Goal: Task Accomplishment & Management: Complete application form

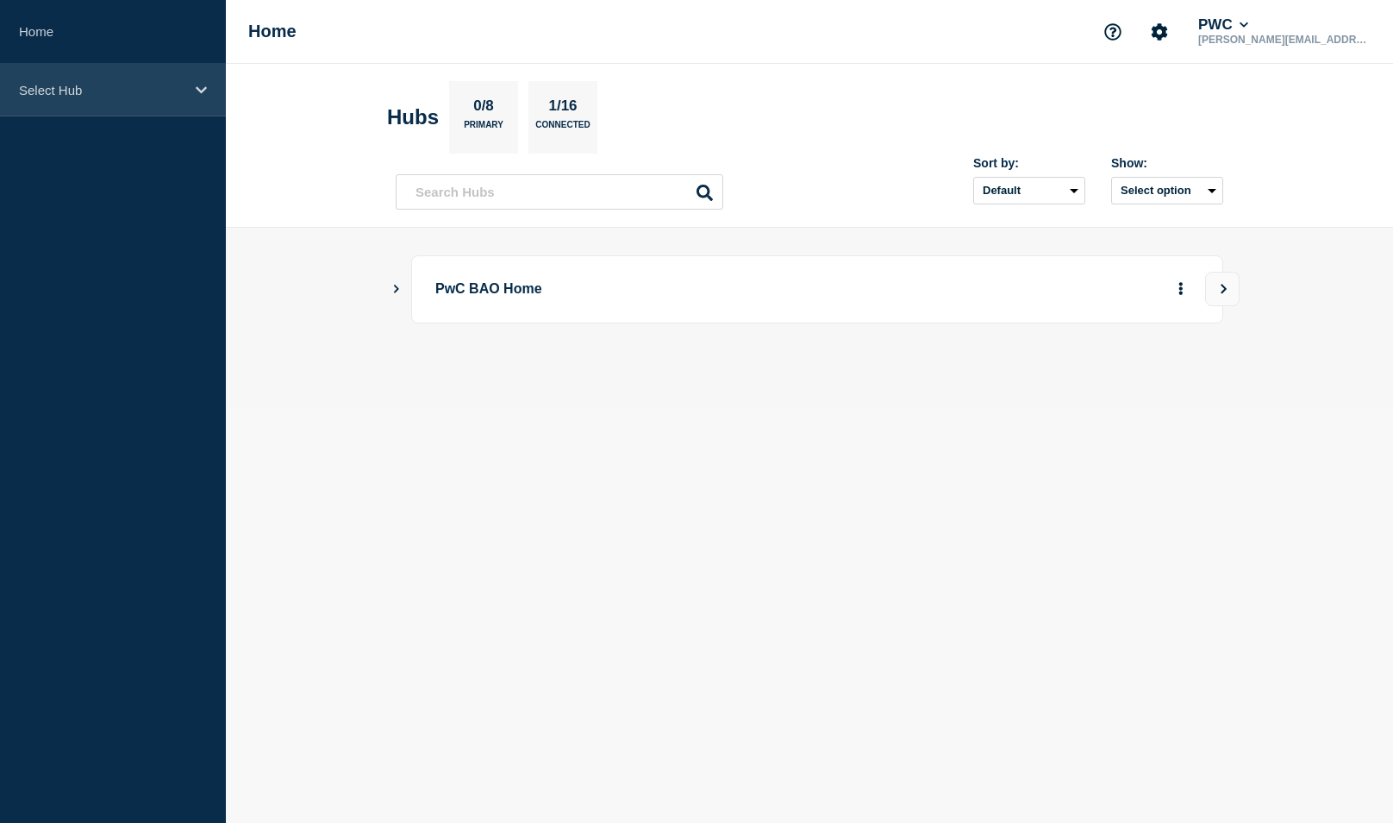
click at [58, 97] on p "Select Hub" at bounding box center [102, 90] width 166 height 15
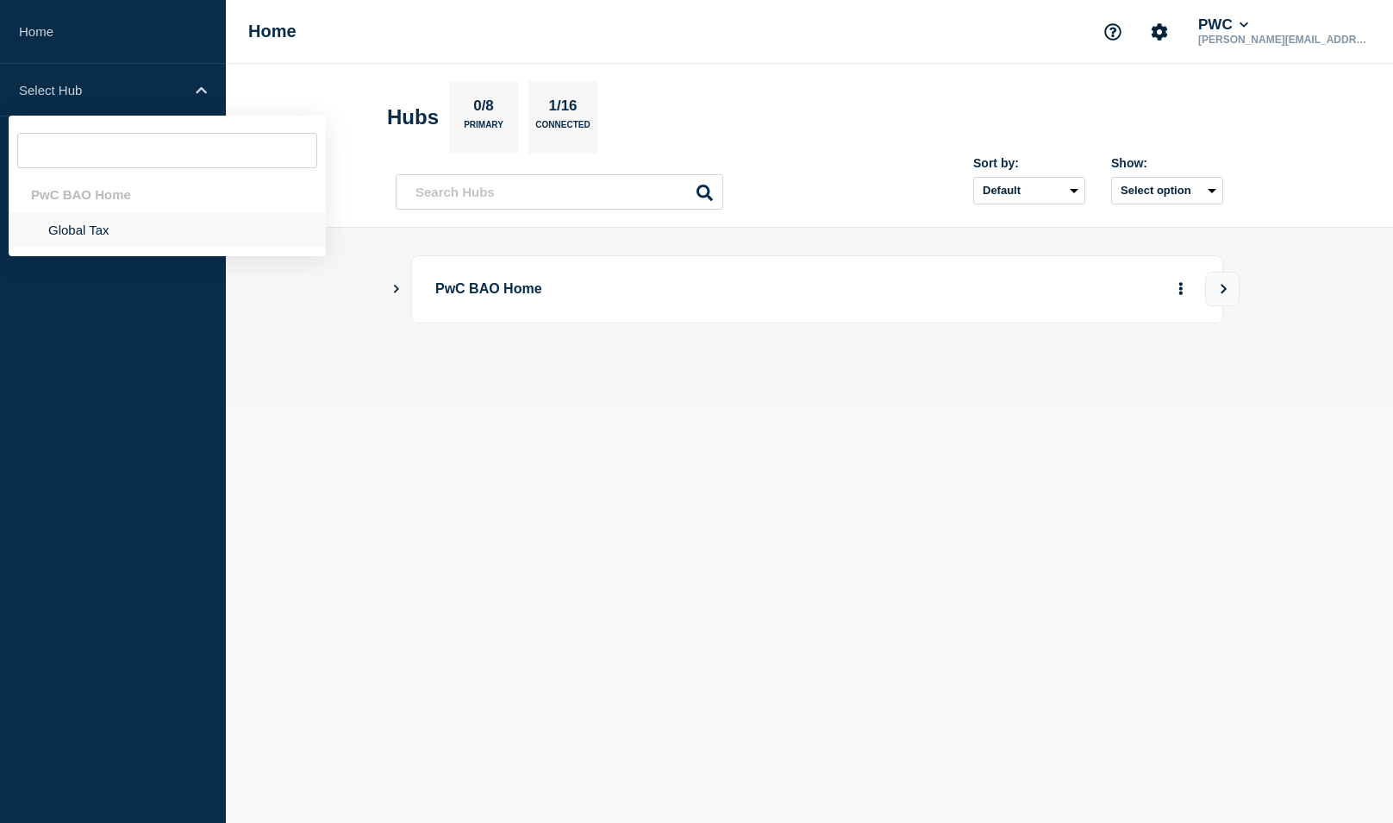
click at [92, 229] on li "Global Tax" at bounding box center [167, 229] width 317 height 35
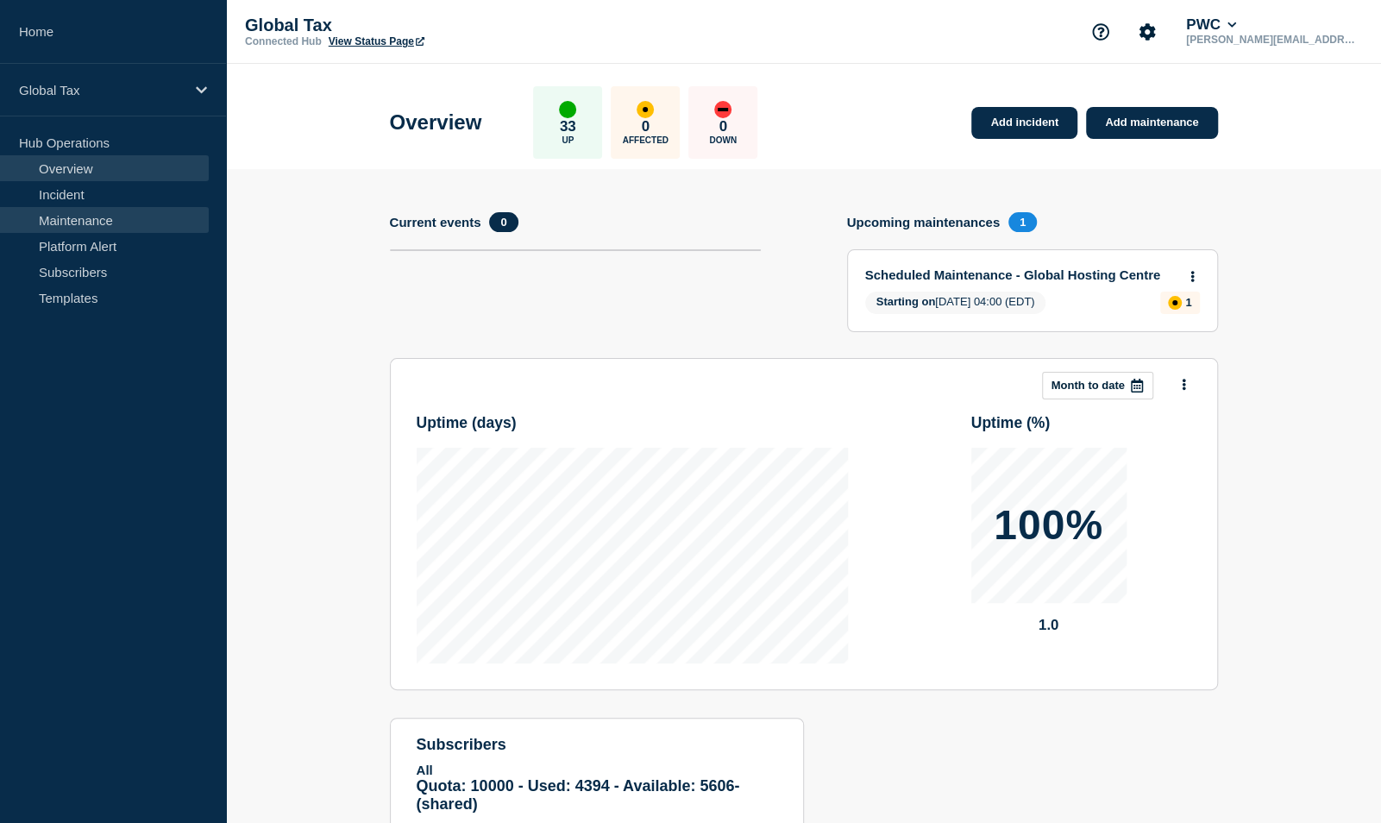
click at [88, 221] on link "Maintenance" at bounding box center [104, 220] width 209 height 26
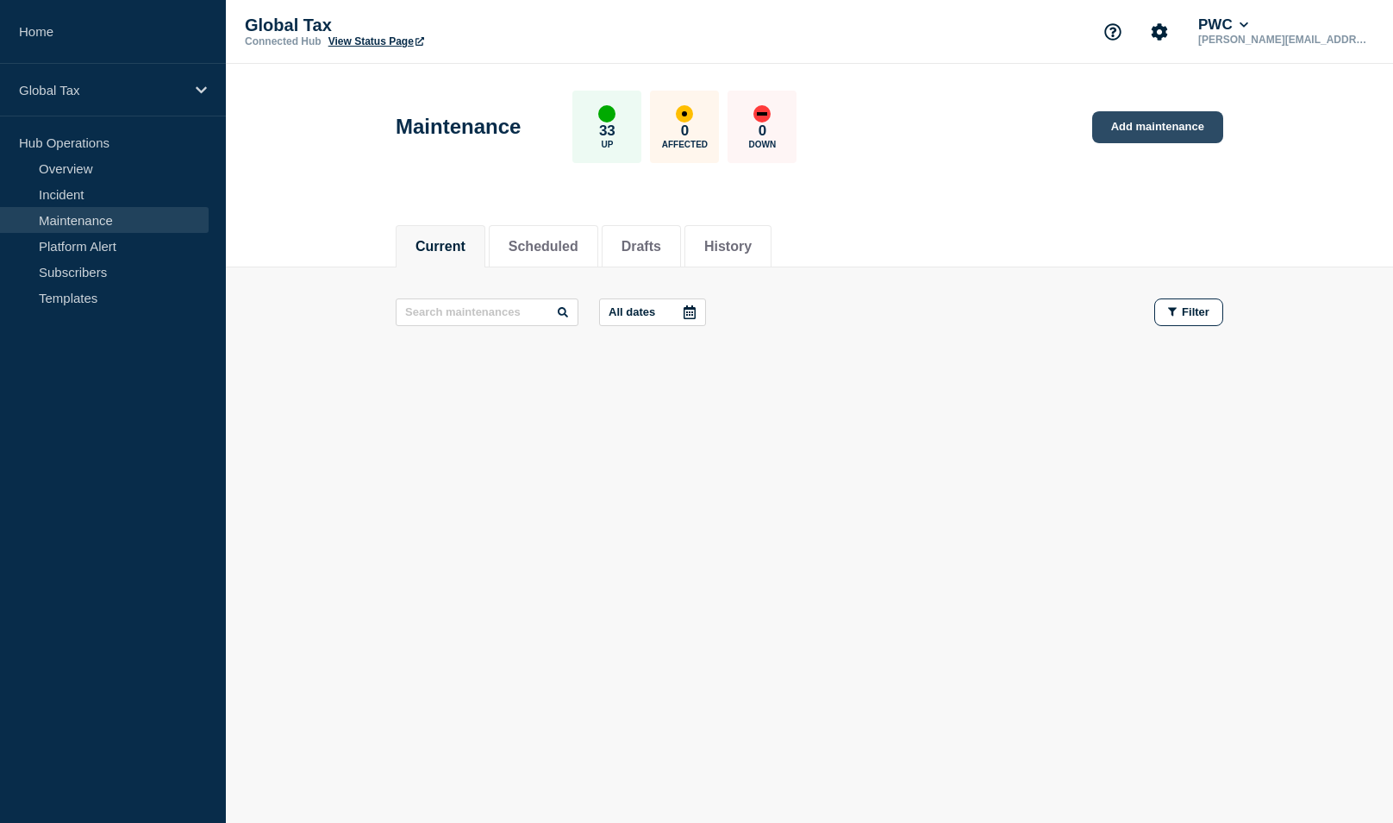
click at [1166, 122] on link "Add maintenance" at bounding box center [1158, 127] width 131 height 32
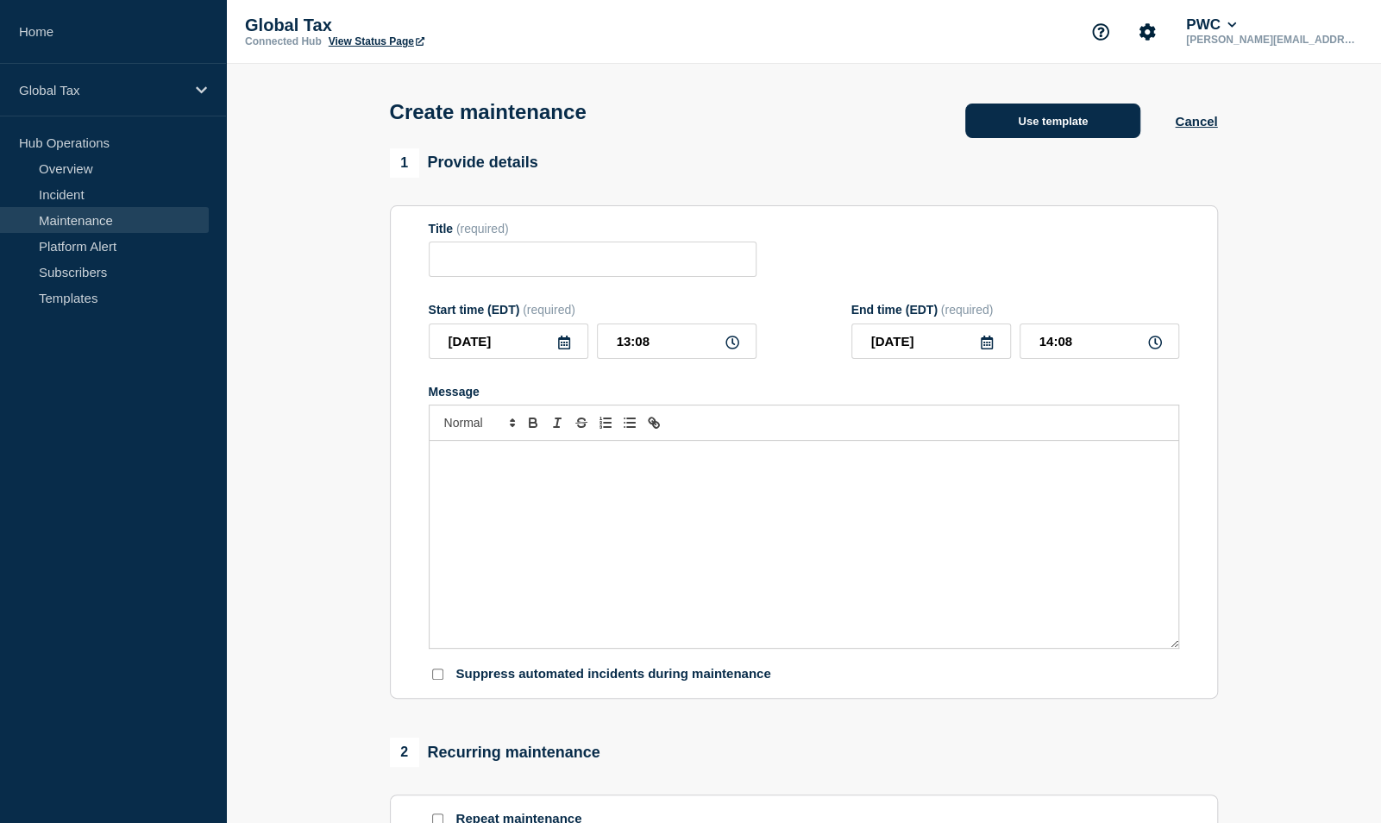
click at [1089, 133] on button "Use template" at bounding box center [1052, 120] width 175 height 34
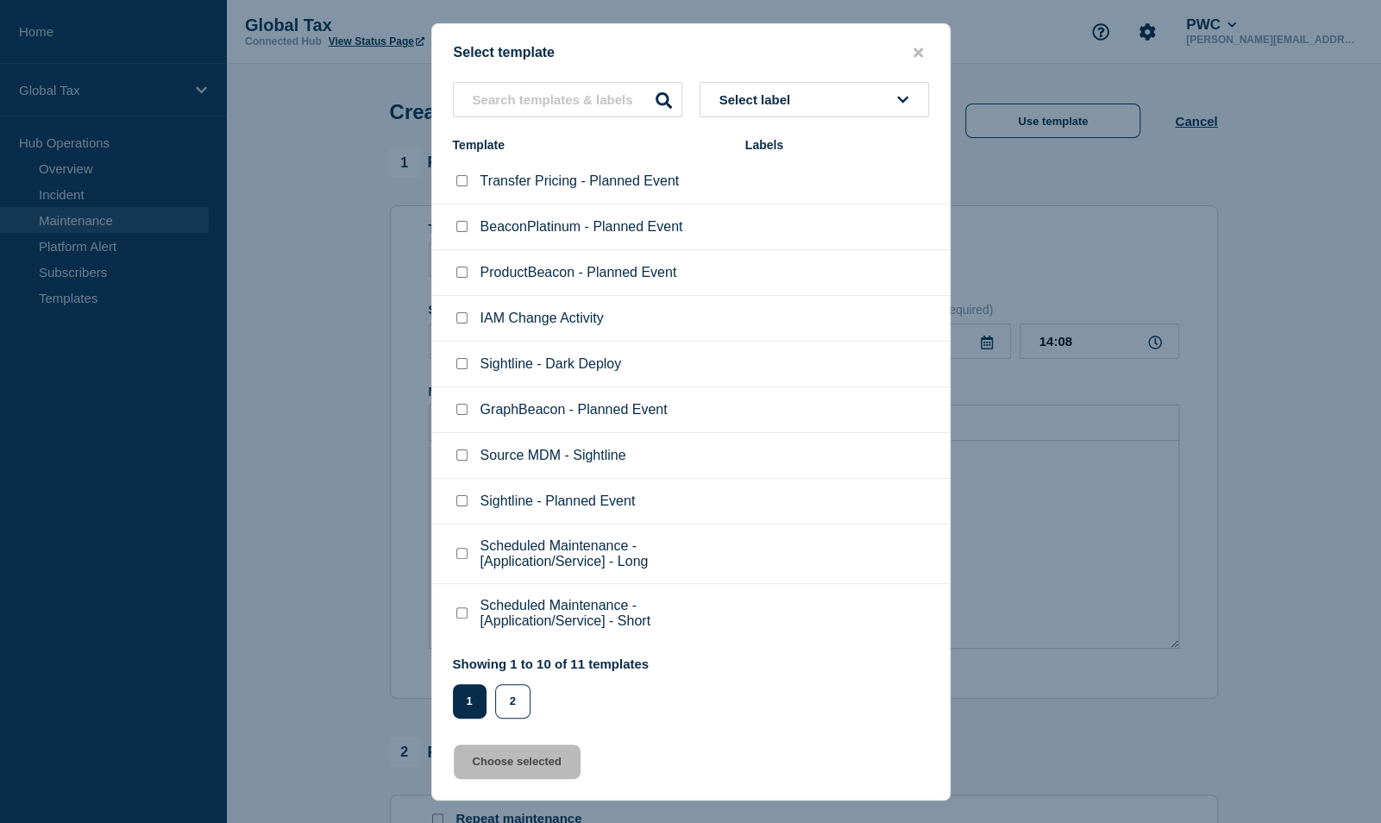
click at [457, 498] on input "Sightline - Planned Event checkbox" at bounding box center [461, 500] width 11 height 11
checkbox input "true"
click at [517, 754] on button "Choose selected" at bounding box center [517, 761] width 127 height 34
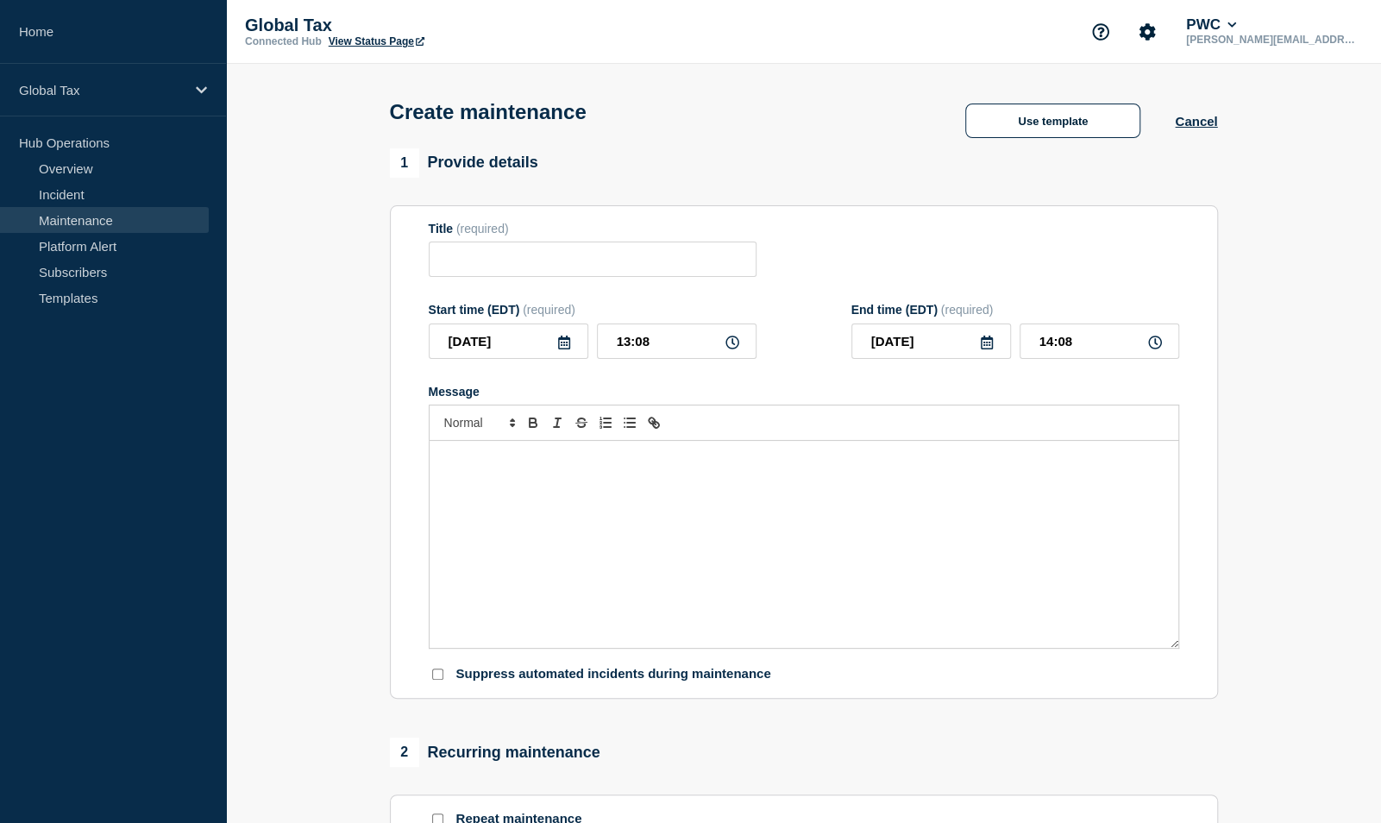
type input "Sightline - Planned Event"
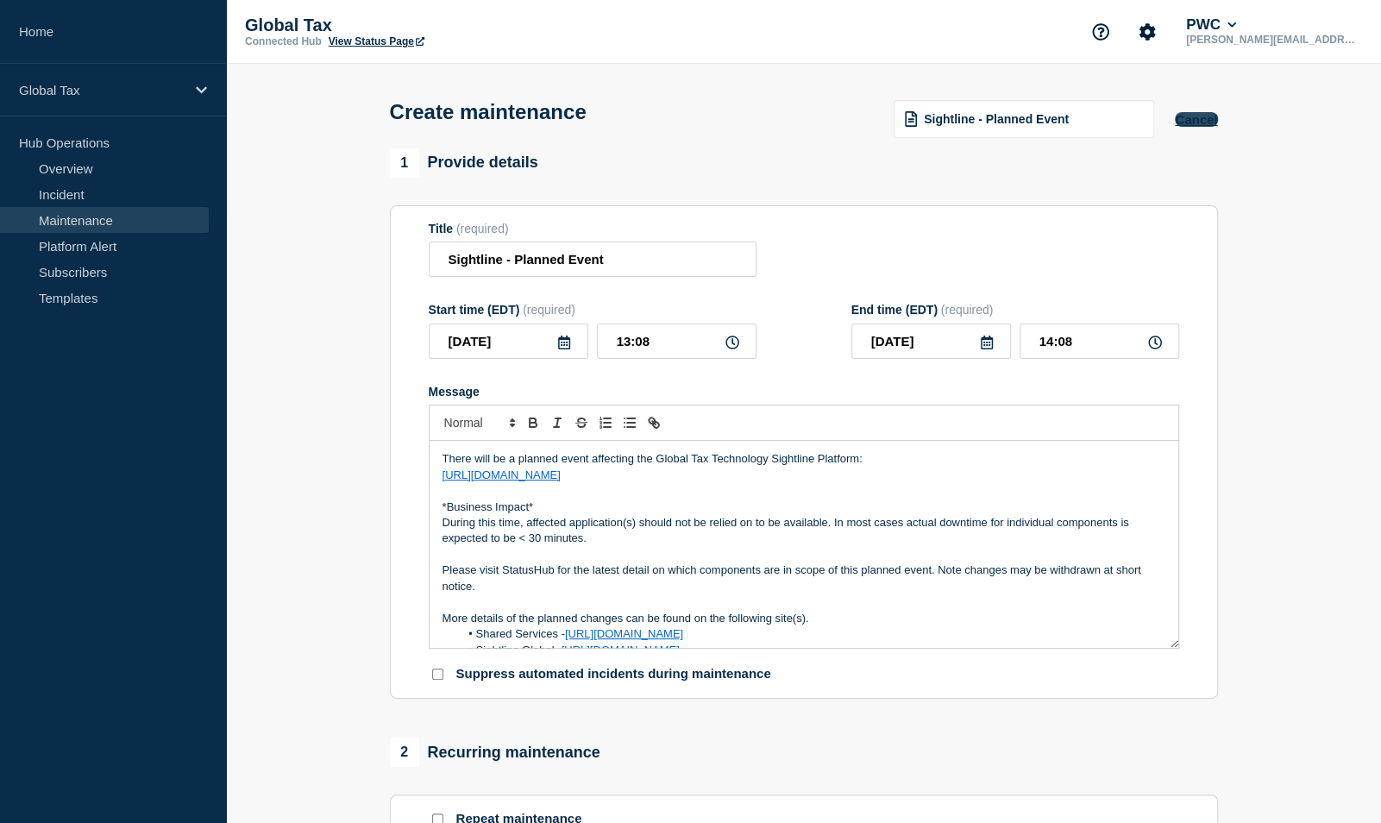
click at [1211, 122] on button "Cancel" at bounding box center [1195, 119] width 42 height 15
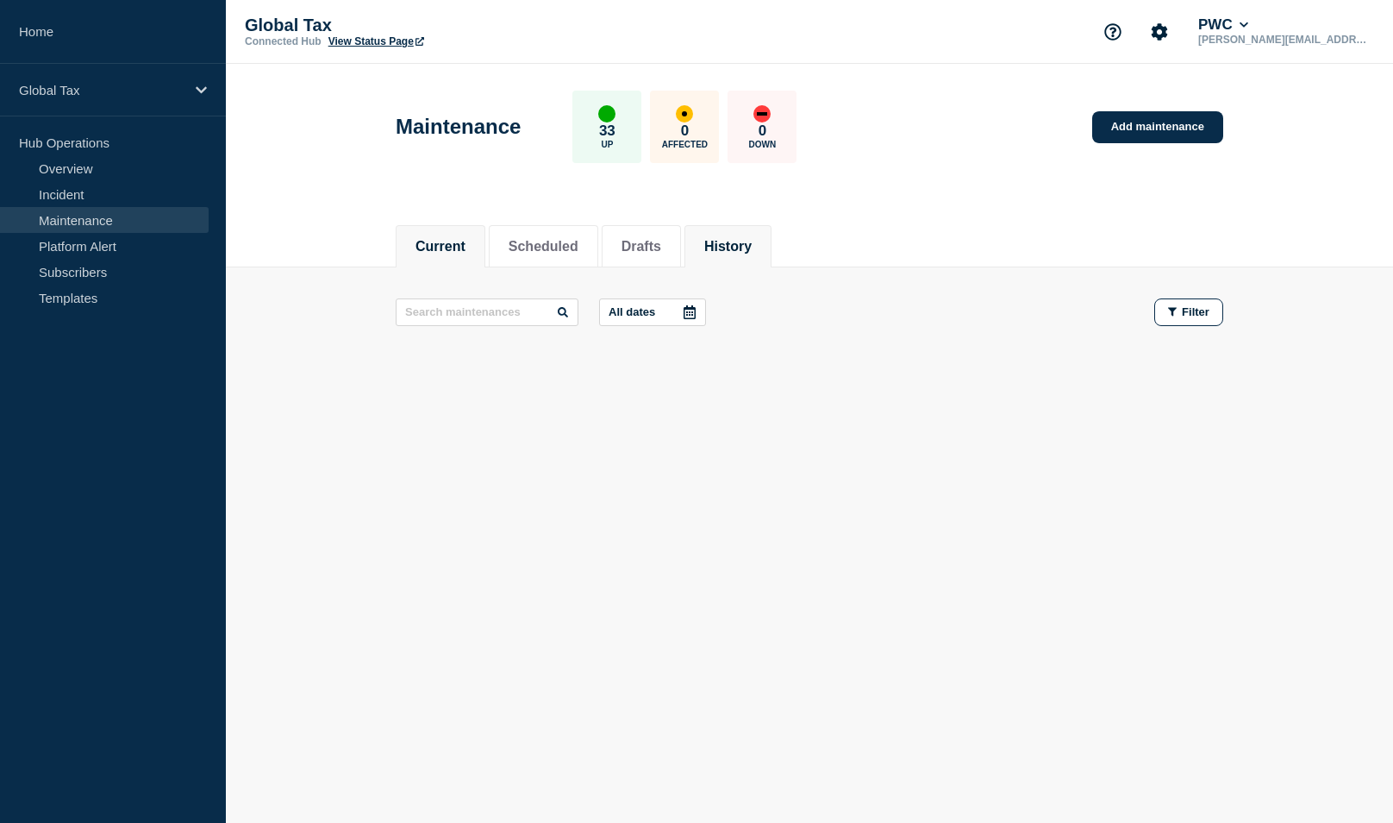
click at [741, 246] on button "History" at bounding box center [727, 247] width 47 height 16
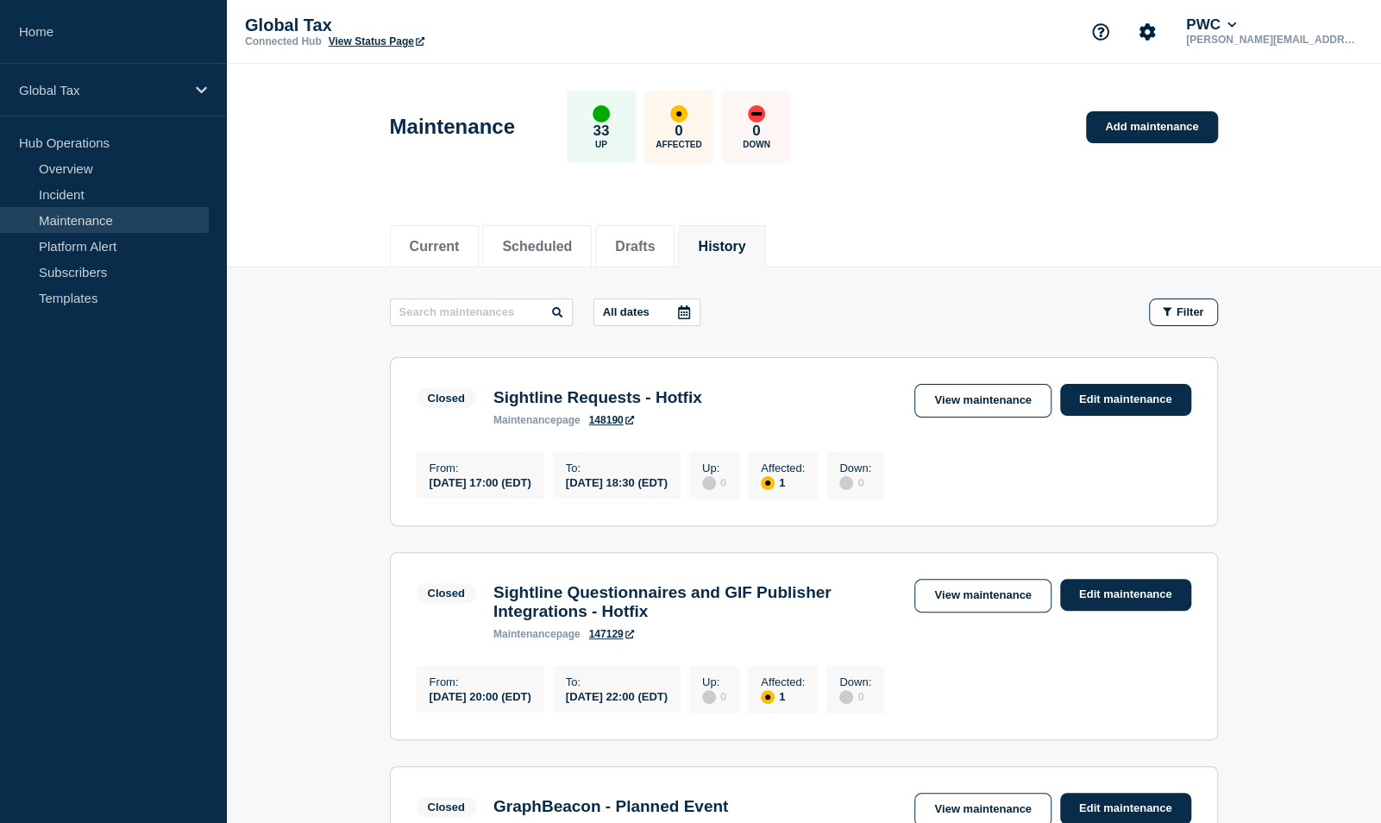
click at [721, 247] on button "History" at bounding box center [721, 247] width 47 height 16
click at [733, 247] on button "History" at bounding box center [721, 247] width 47 height 16
click at [674, 243] on li "Drafts" at bounding box center [634, 246] width 79 height 42
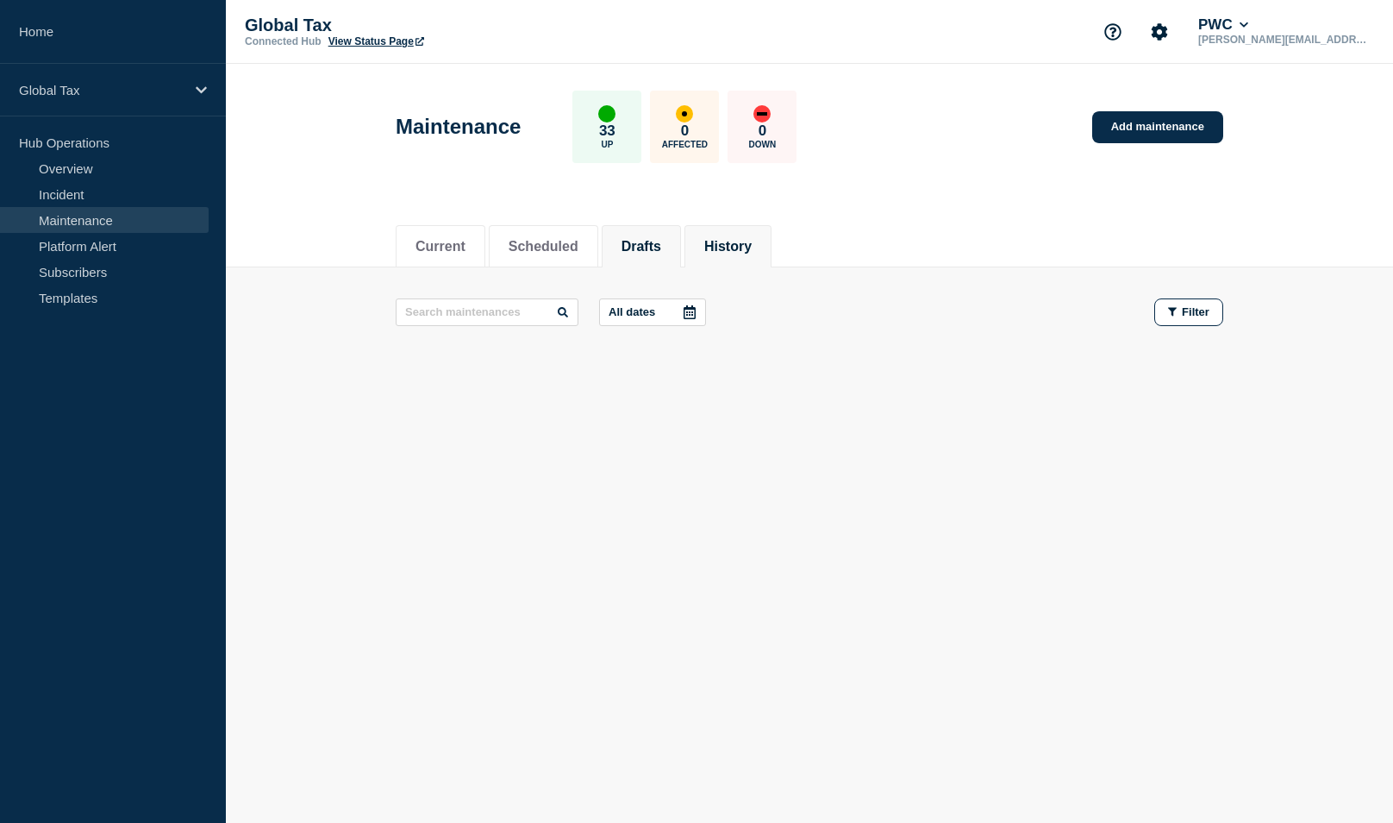
click at [738, 250] on button "History" at bounding box center [727, 247] width 47 height 16
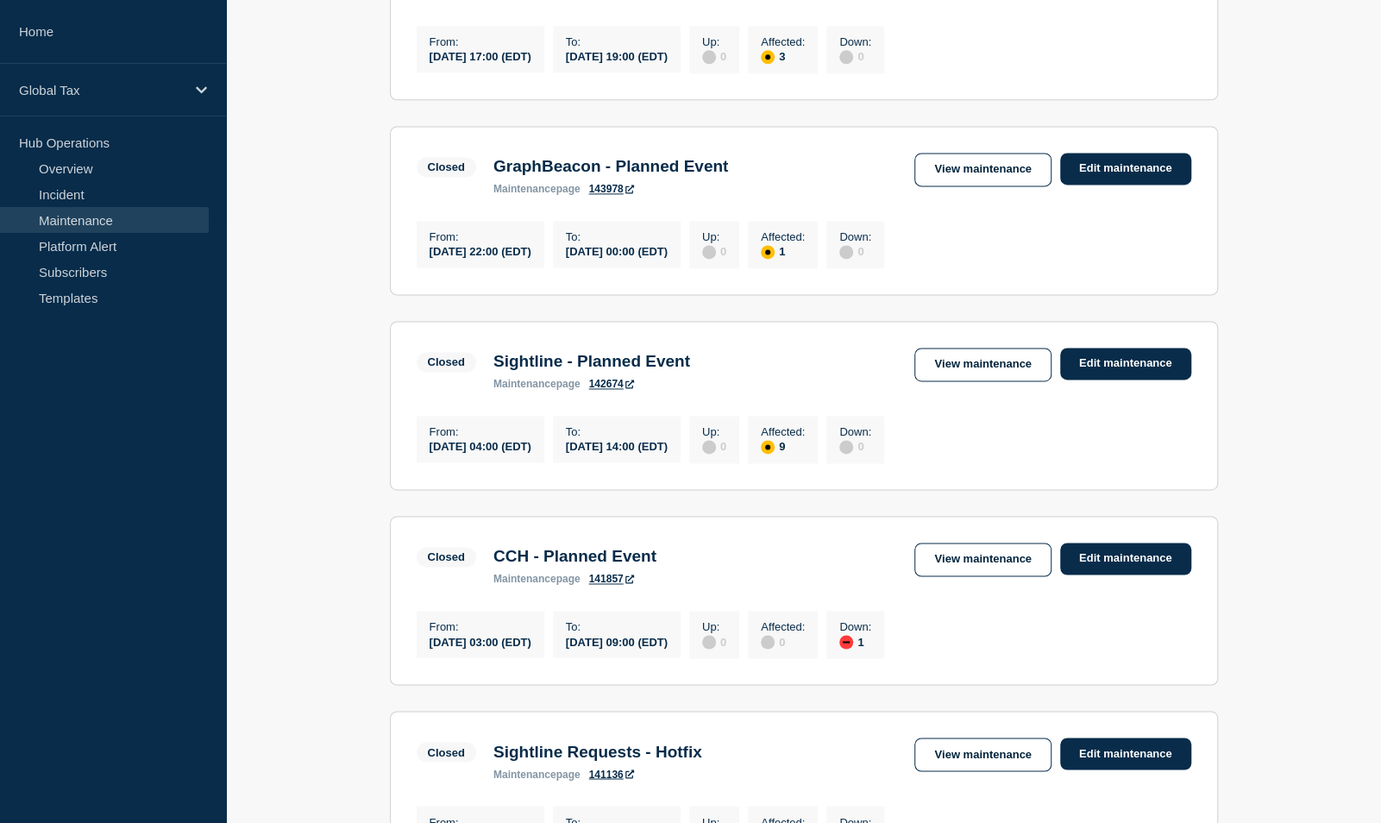
scroll to position [1552, 0]
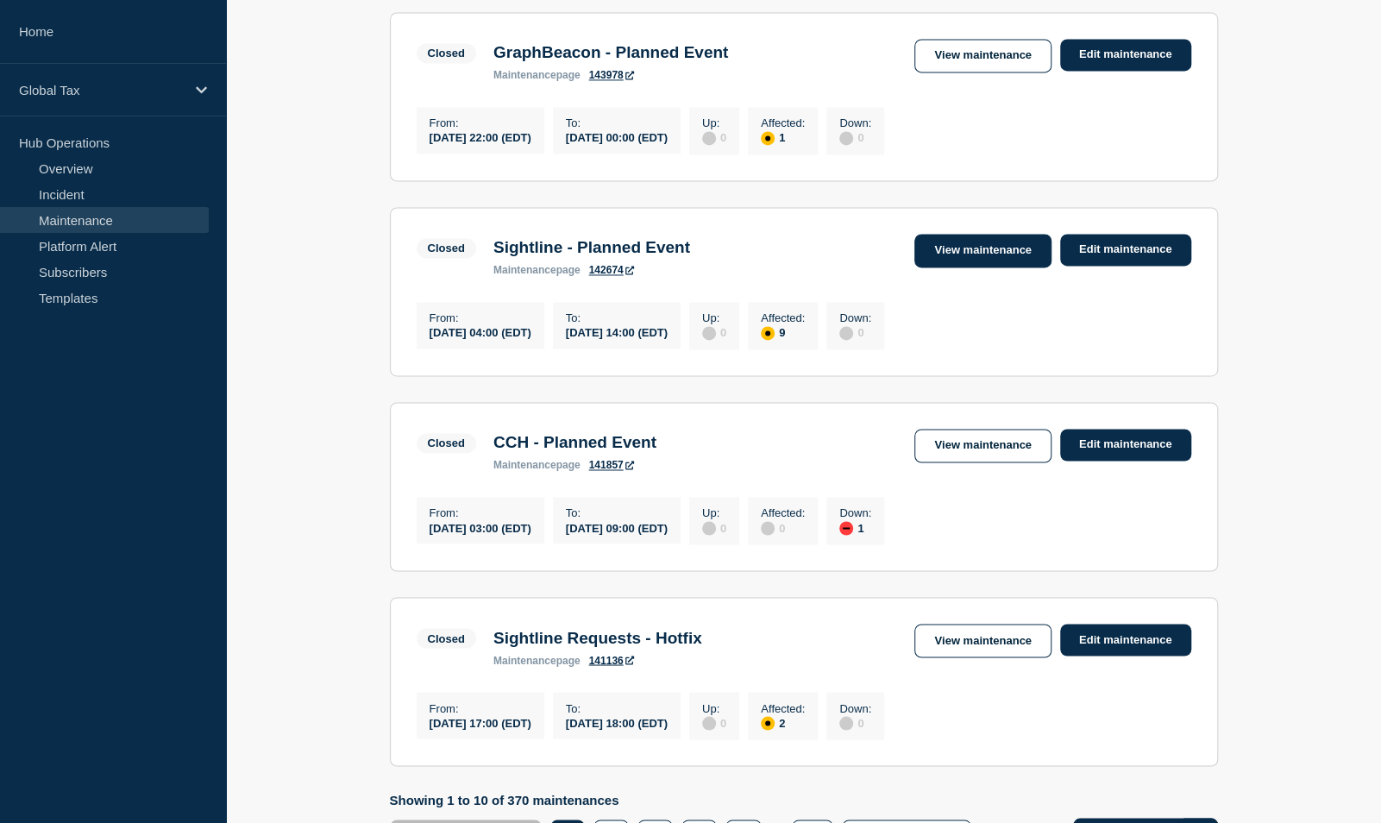
click at [961, 267] on link "View maintenance" at bounding box center [982, 251] width 136 height 34
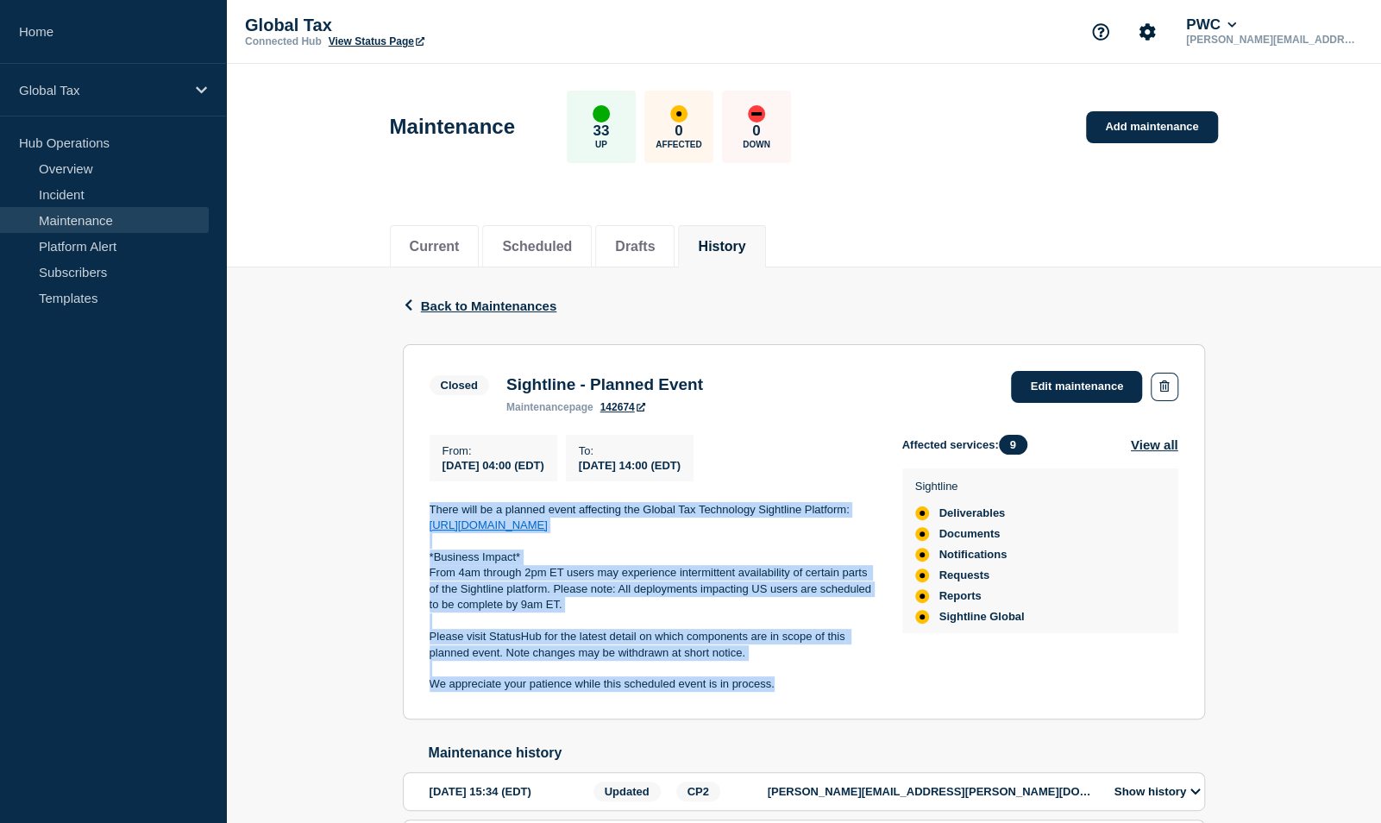
drag, startPoint x: 429, startPoint y: 514, endPoint x: 853, endPoint y: 700, distance: 463.3
click at [853, 700] on section "Closed Sightline - Planned Event maintenance page 142674 Edit maintenance From …" at bounding box center [804, 531] width 802 height 375
copy div "There will be a planned event affecting the Global Tax Technology Sightline Pla…"
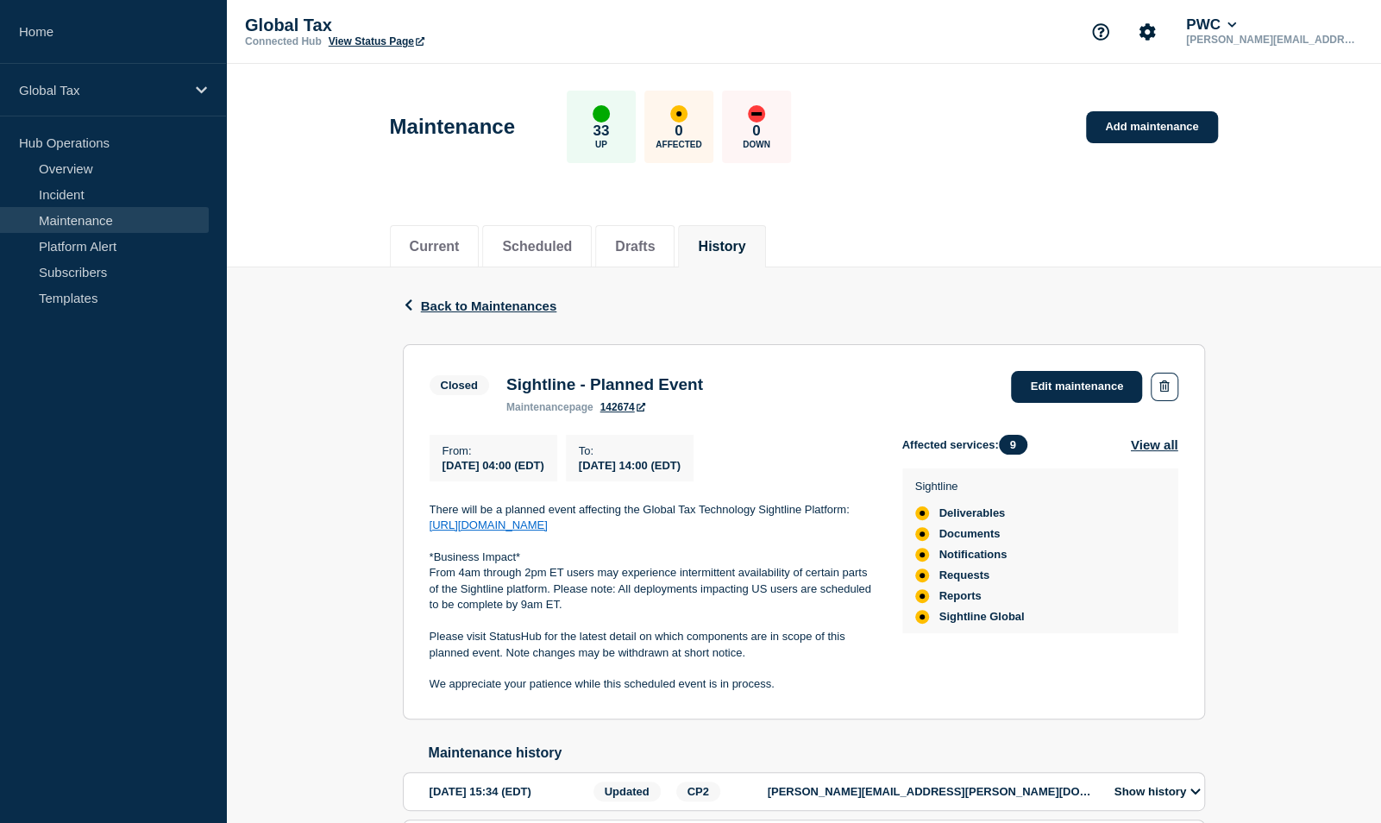
click at [308, 357] on div "Back Back to Maintenances Closed Sightline - Planned Event From 2025-09-20 04:0…" at bounding box center [803, 613] width 1155 height 693
click at [1193, 127] on link "Add maintenance" at bounding box center [1151, 127] width 131 height 32
click at [1147, 135] on link "Add maintenance" at bounding box center [1151, 127] width 131 height 32
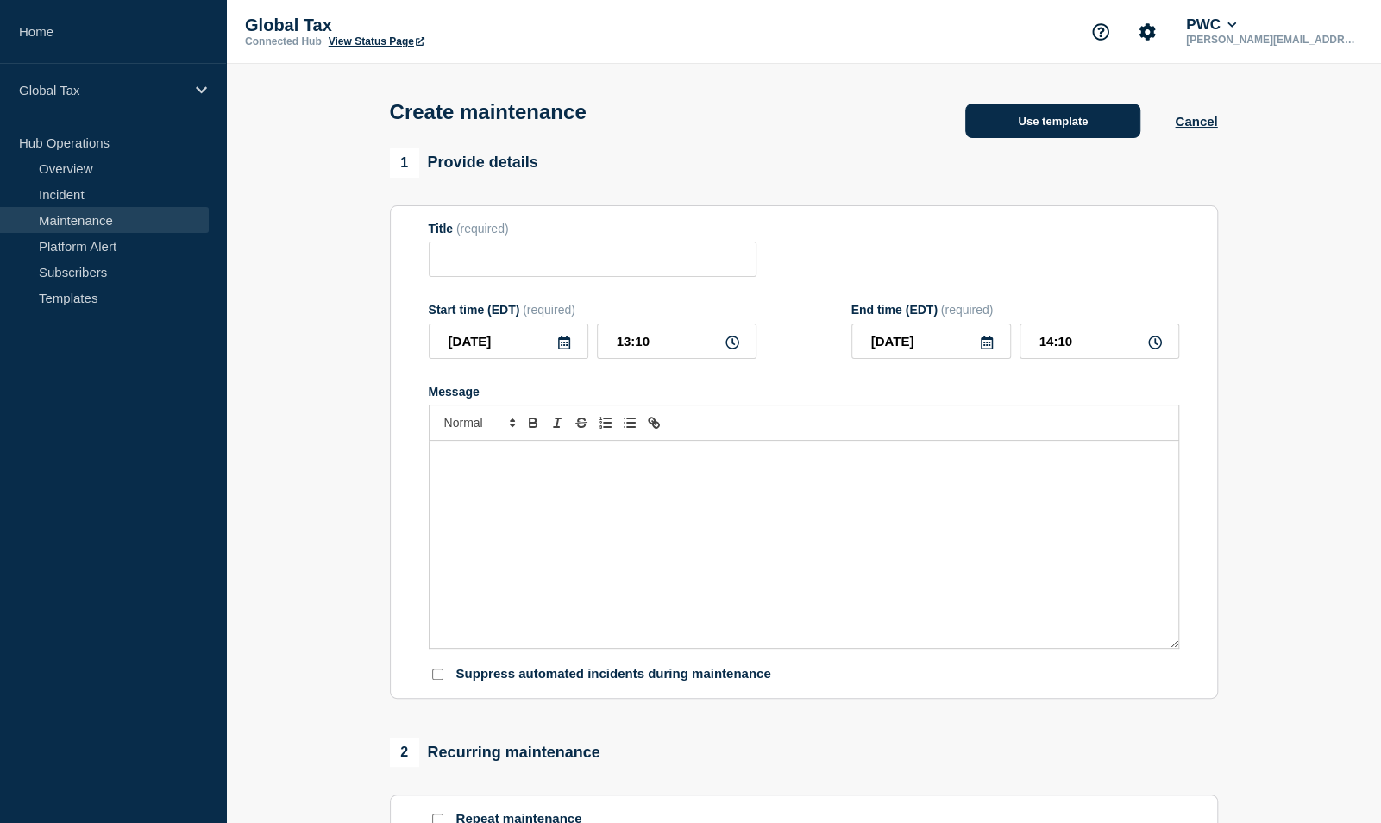
click at [989, 131] on button "Use template" at bounding box center [1052, 120] width 175 height 34
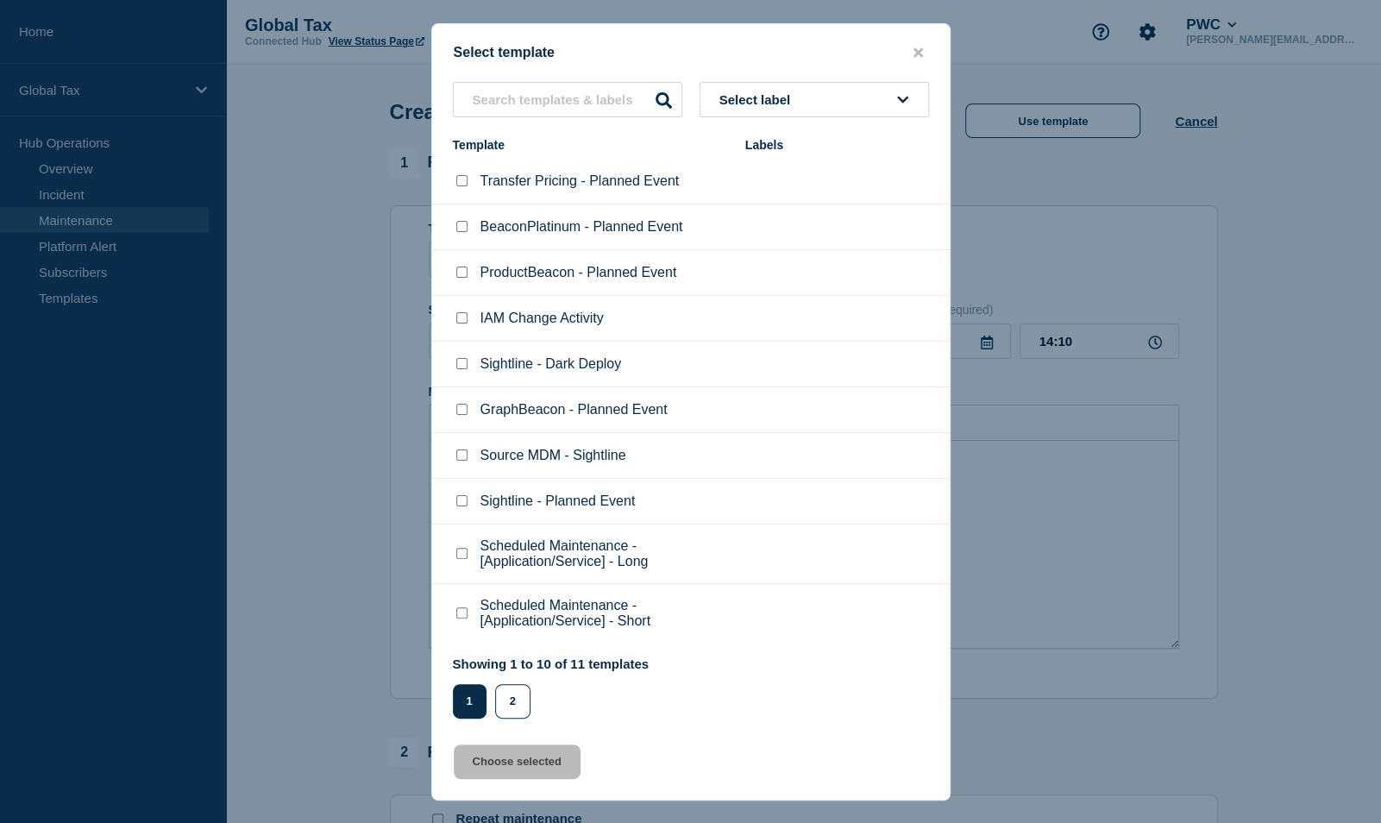
click at [460, 507] on div at bounding box center [461, 500] width 17 height 17
click at [459, 505] on input "Sightline - Planned Event checkbox" at bounding box center [461, 500] width 11 height 11
checkbox input "true"
click at [497, 761] on button "Choose selected" at bounding box center [517, 761] width 127 height 34
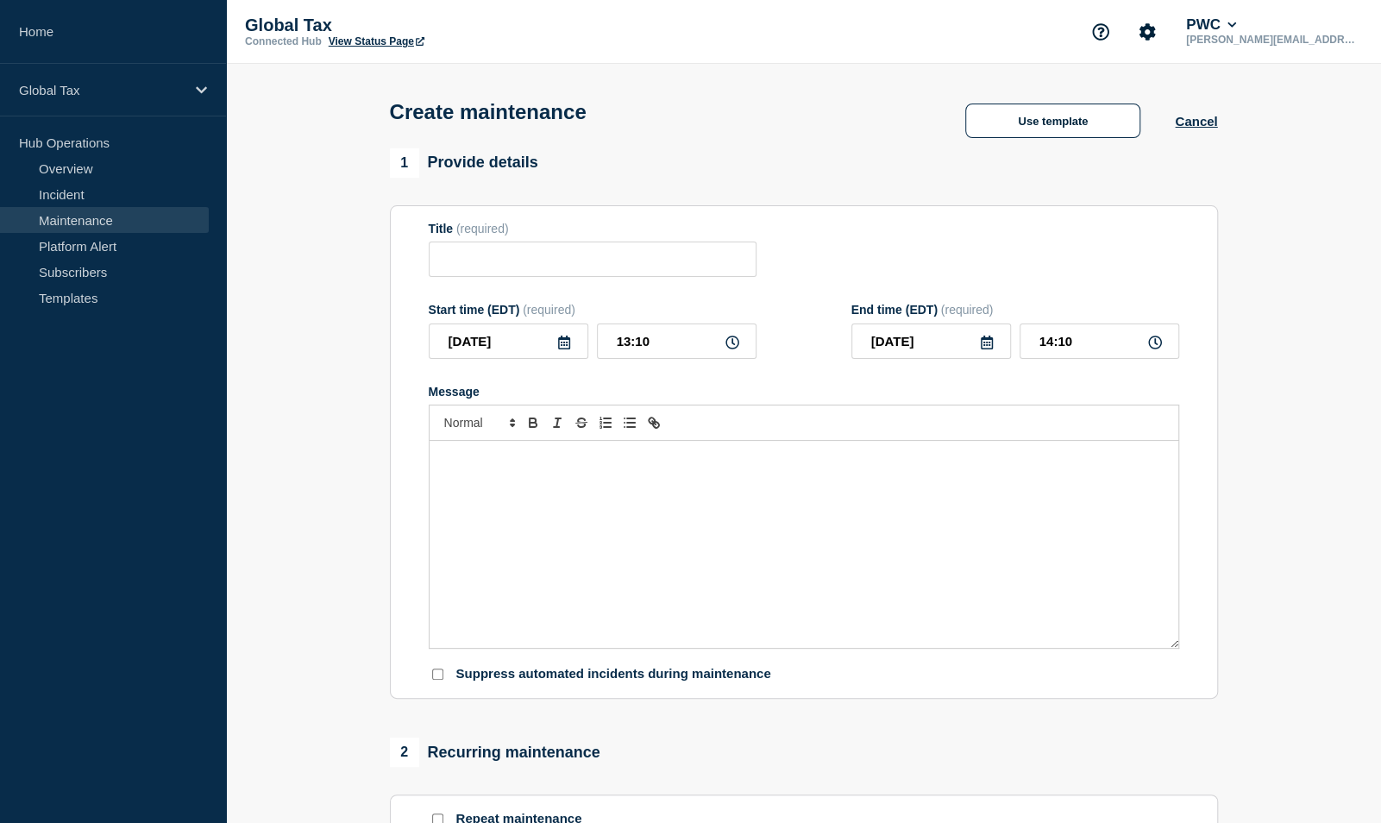
type input "Sightline - Planned Event"
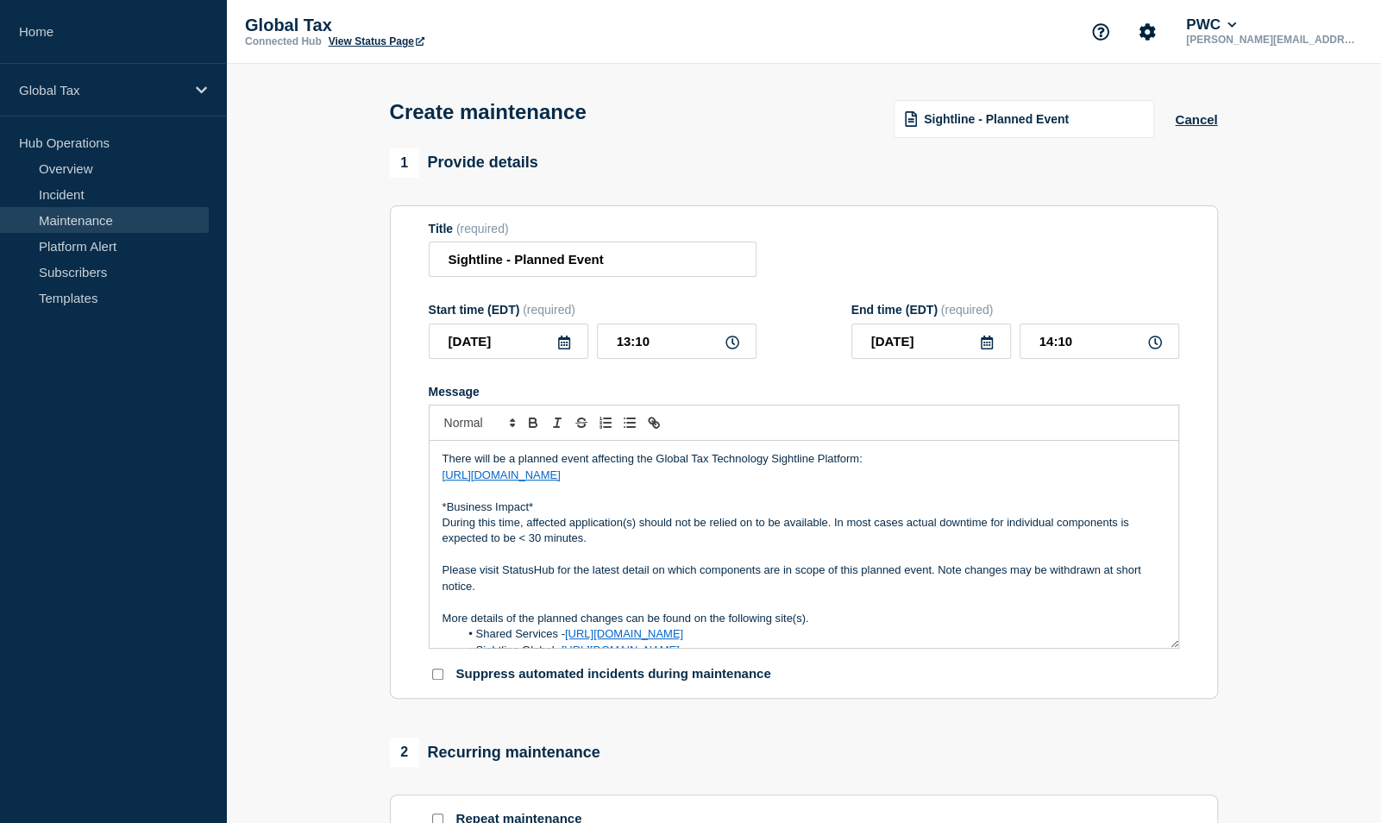
scroll to position [100, 0]
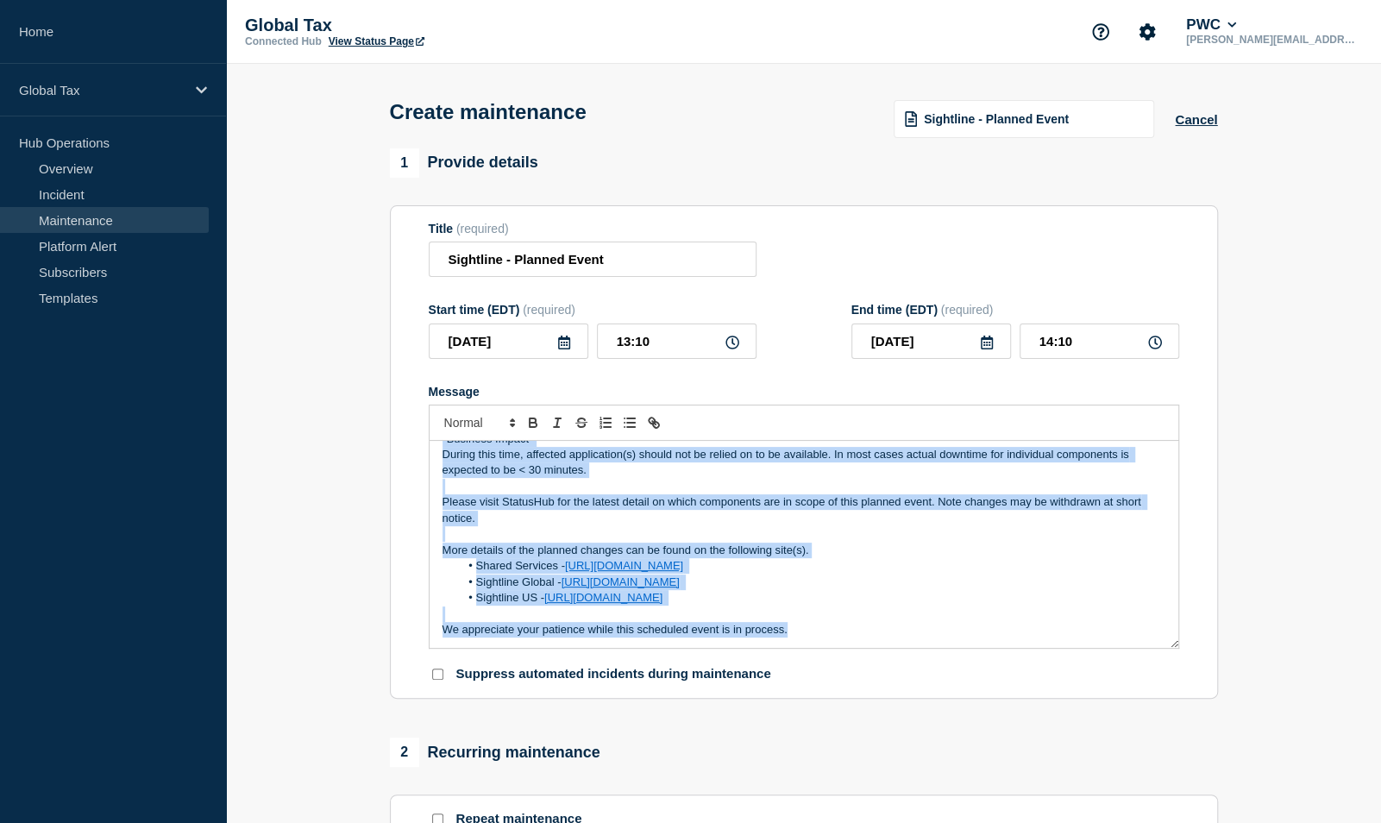
drag, startPoint x: 442, startPoint y: 463, endPoint x: 1164, endPoint y: 807, distance: 799.6
click at [1164, 807] on div "1 Provide details Title (required) Sightline - Planned Event Start time (EDT) (…" at bounding box center [803, 746] width 848 height 1197
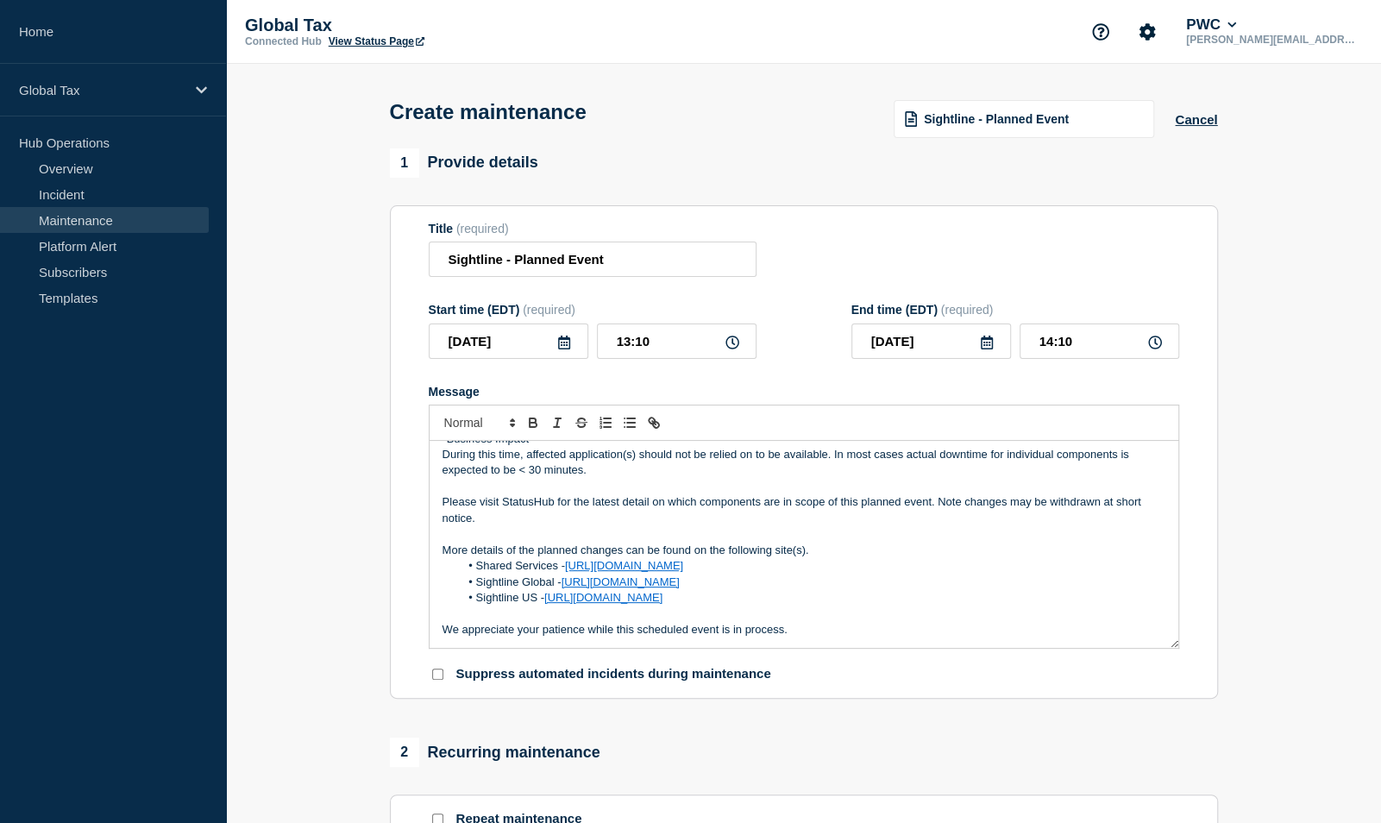
scroll to position [0, 0]
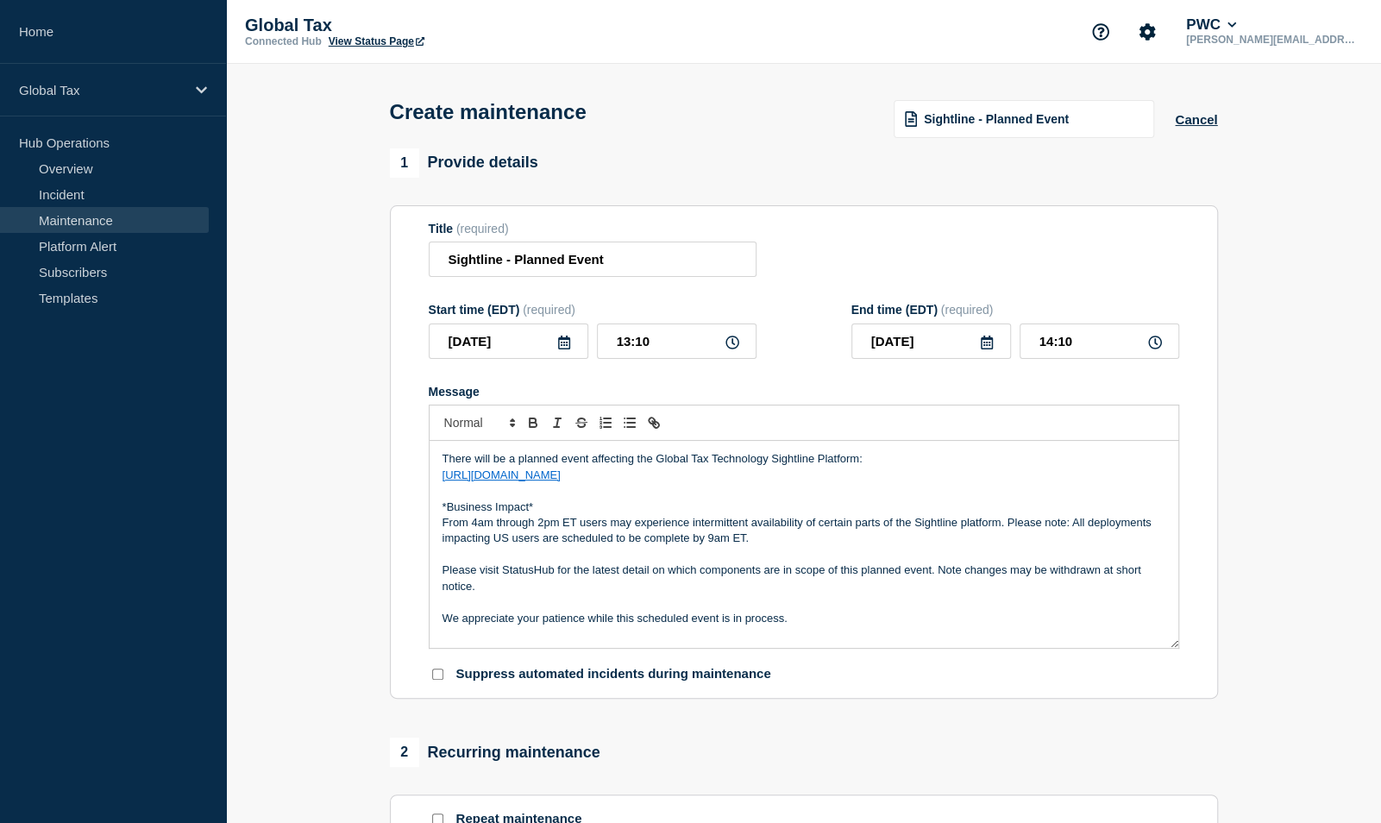
click at [434, 482] on div "There will be a planned event affecting the Global Tax Technology Sightline Pla…" at bounding box center [803, 544] width 748 height 207
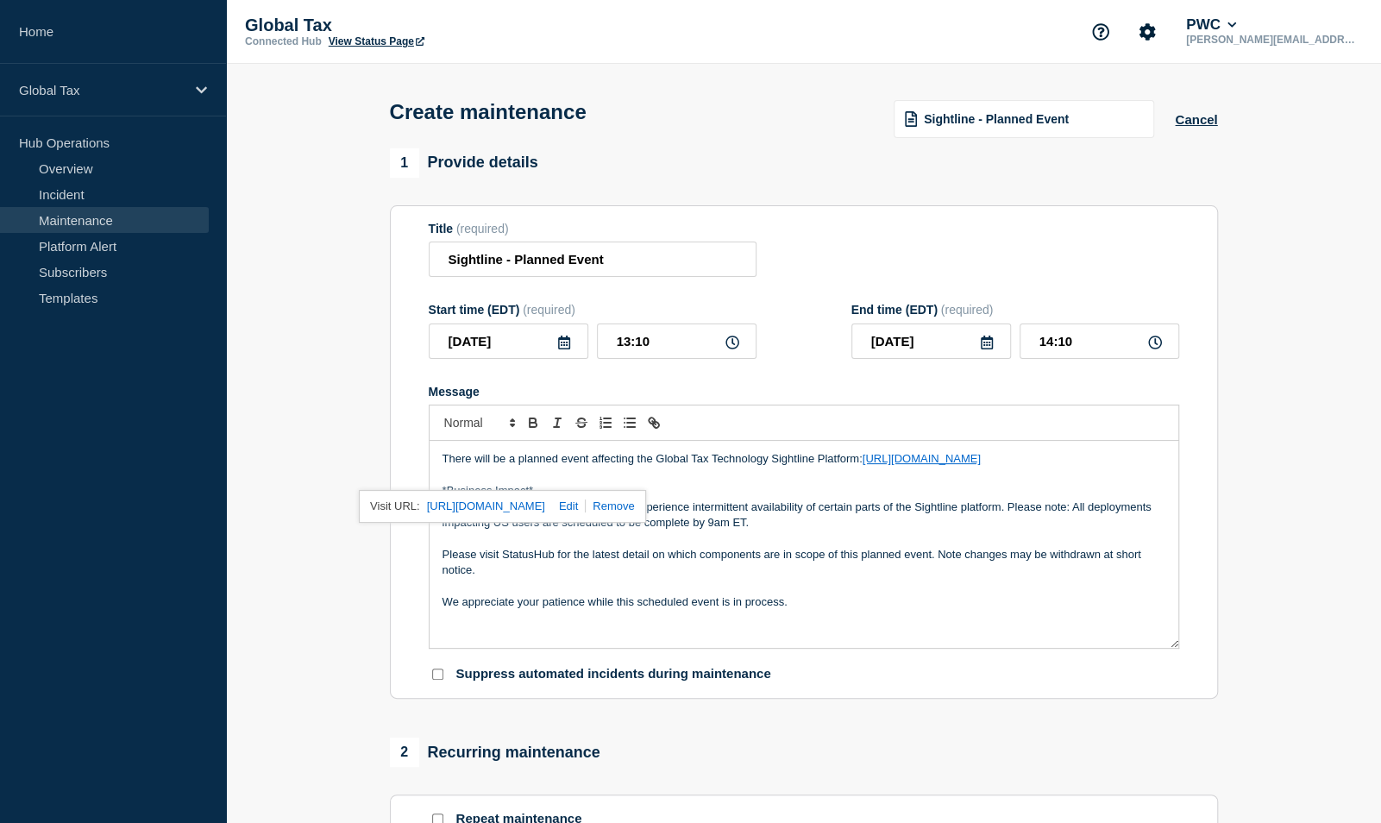
click at [730, 583] on p "Message" at bounding box center [803, 587] width 723 height 16
click at [477, 507] on p "From 4am through 2pm ET users may experience intermittent availability of certa…" at bounding box center [803, 515] width 723 height 32
click at [542, 509] on p "From 6am through 2pm ET users may experience intermittent availability of certa…" at bounding box center [803, 515] width 723 height 32
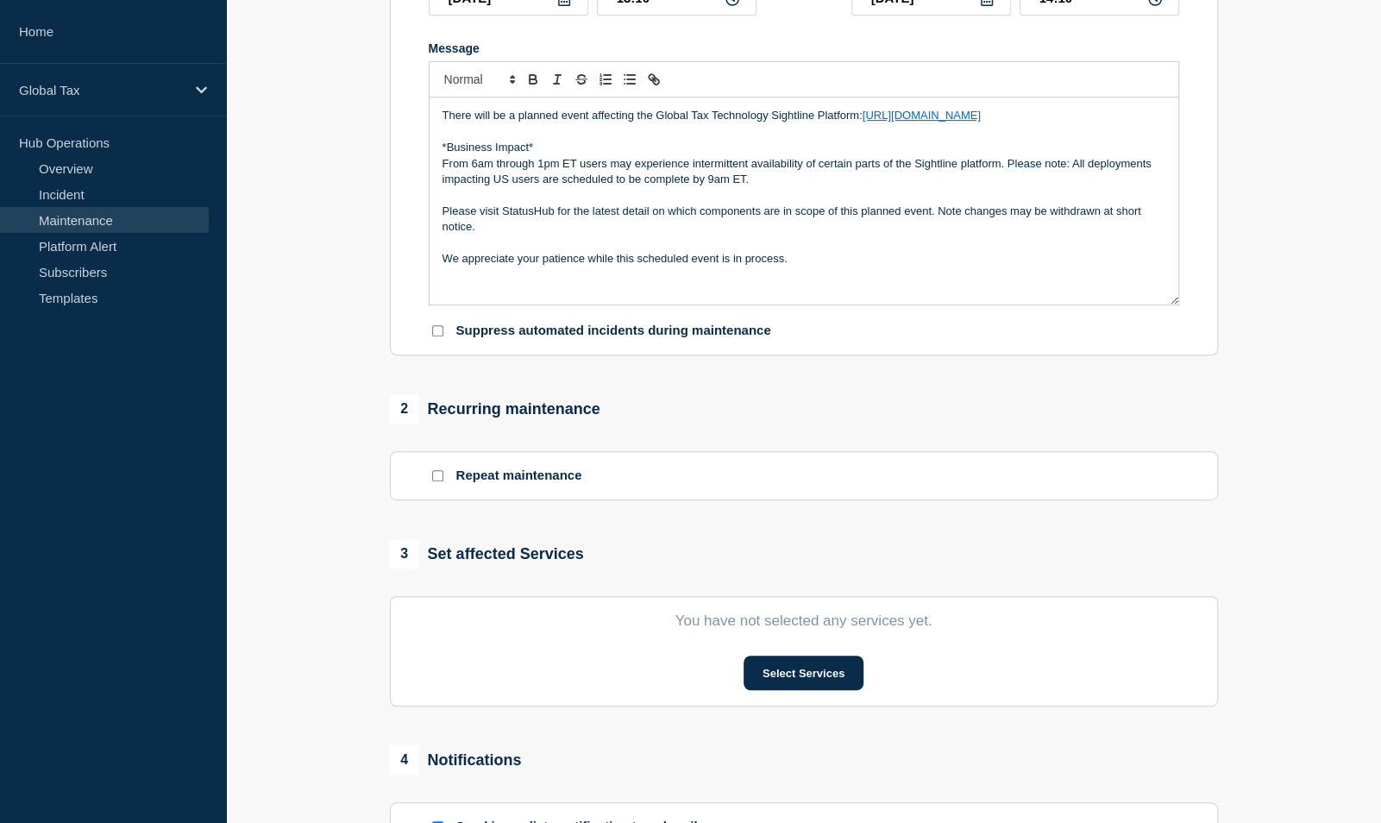
scroll to position [345, 0]
click at [798, 673] on button "Select Services" at bounding box center [803, 671] width 120 height 34
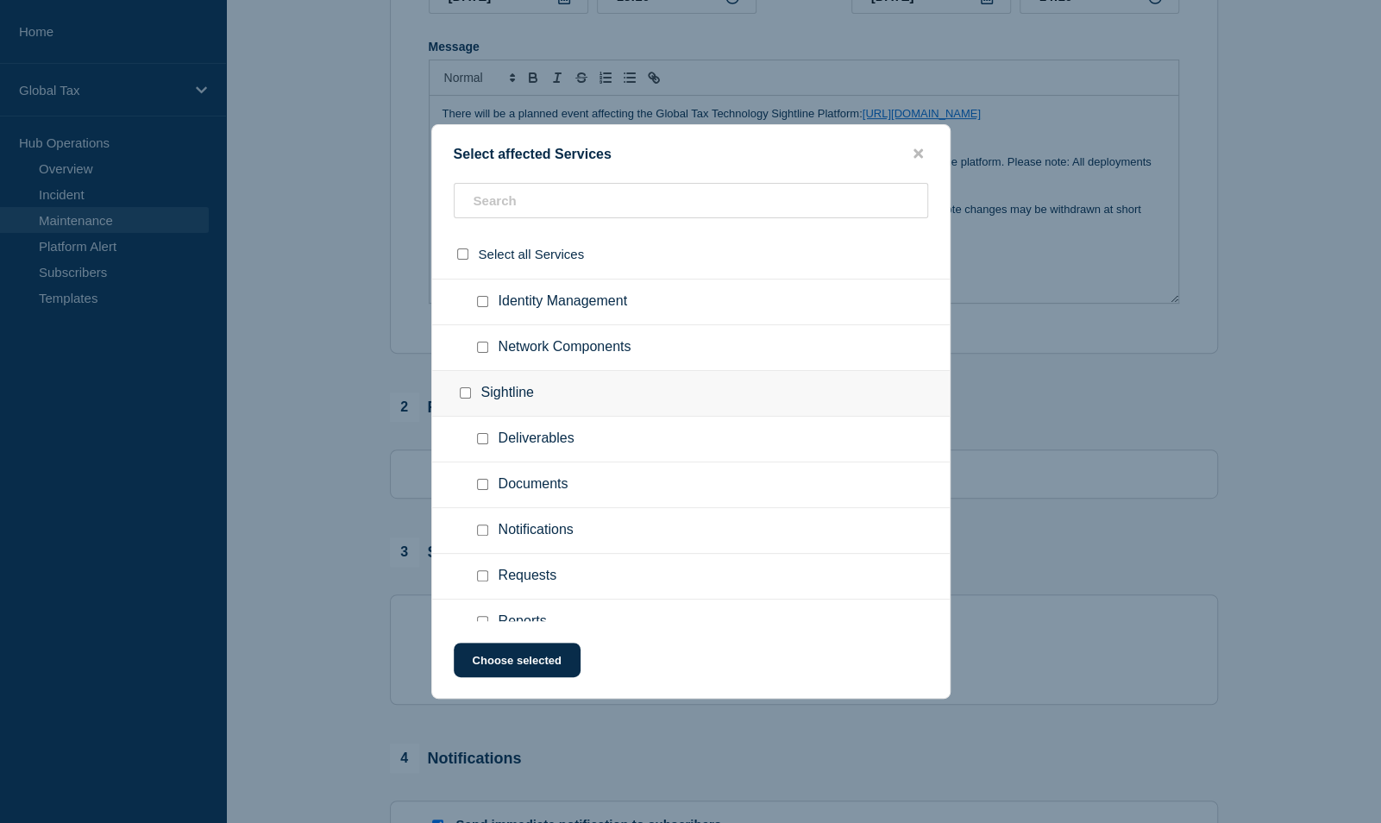
scroll to position [1466, 0]
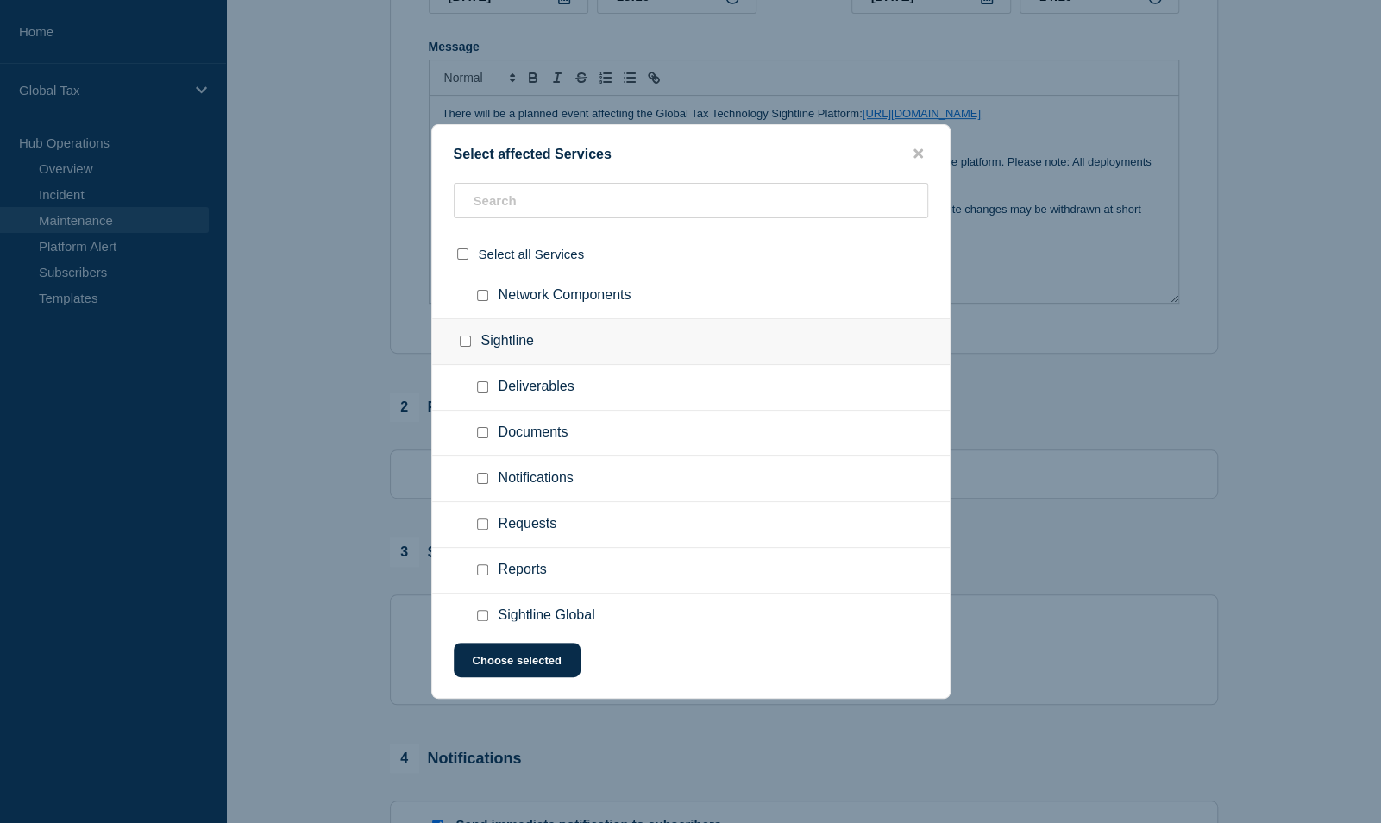
click at [481, 381] on input "Deliverables checkbox" at bounding box center [482, 386] width 11 height 11
checkbox input "true"
click at [485, 428] on input "Documents checkbox" at bounding box center [482, 432] width 11 height 11
checkbox input "true"
click at [481, 519] on input "Requests checkbox" at bounding box center [482, 523] width 11 height 11
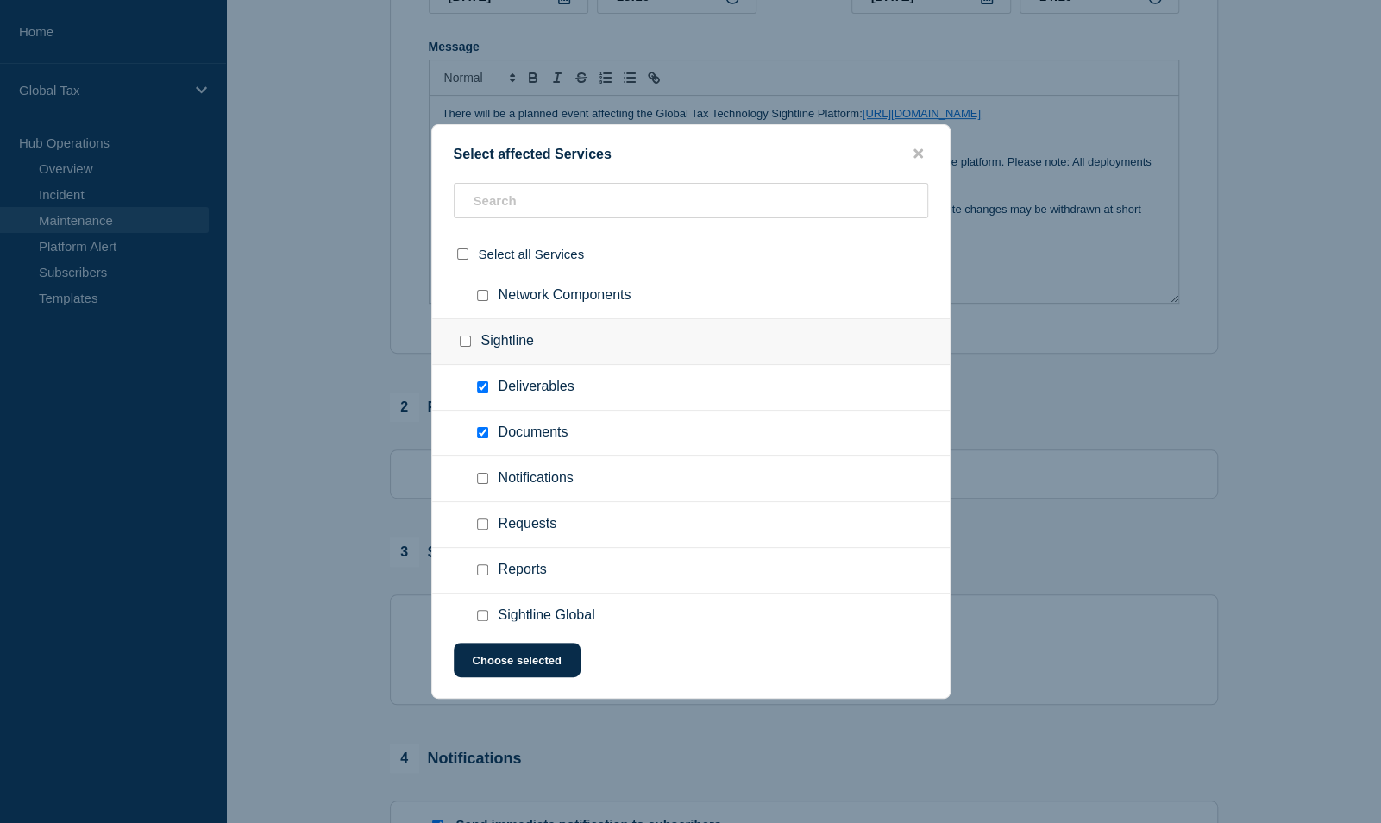
checkbox input "true"
click at [480, 564] on input "Reports checkbox" at bounding box center [482, 569] width 11 height 11
checkbox input "true"
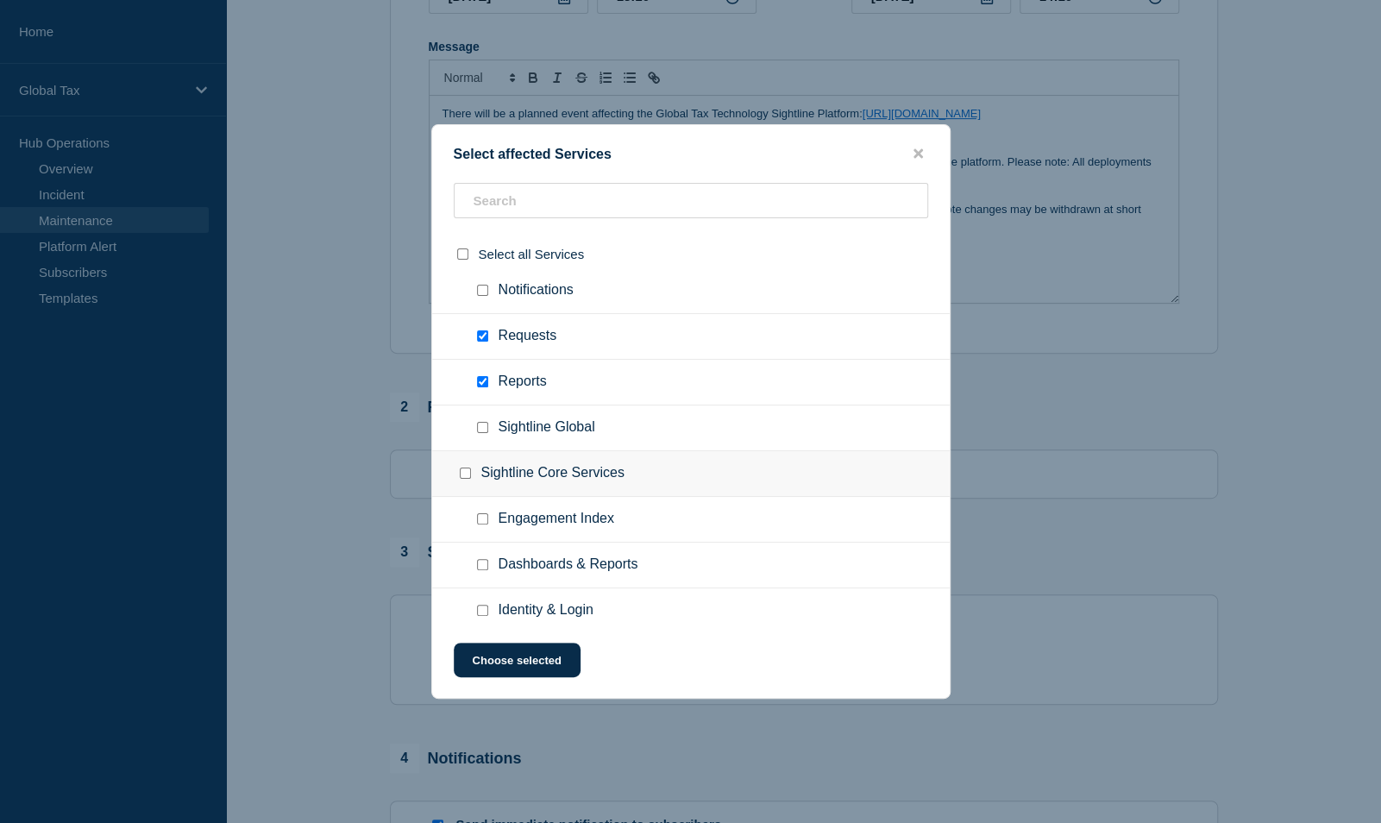
click at [479, 513] on input "Engagement Index checkbox" at bounding box center [482, 518] width 11 height 11
checkbox input "true"
click at [478, 559] on input "Dashboards & Reports checkbox" at bounding box center [482, 564] width 11 height 11
checkbox input "true"
click at [483, 604] on input "Identity & Login checkbox" at bounding box center [482, 609] width 11 height 11
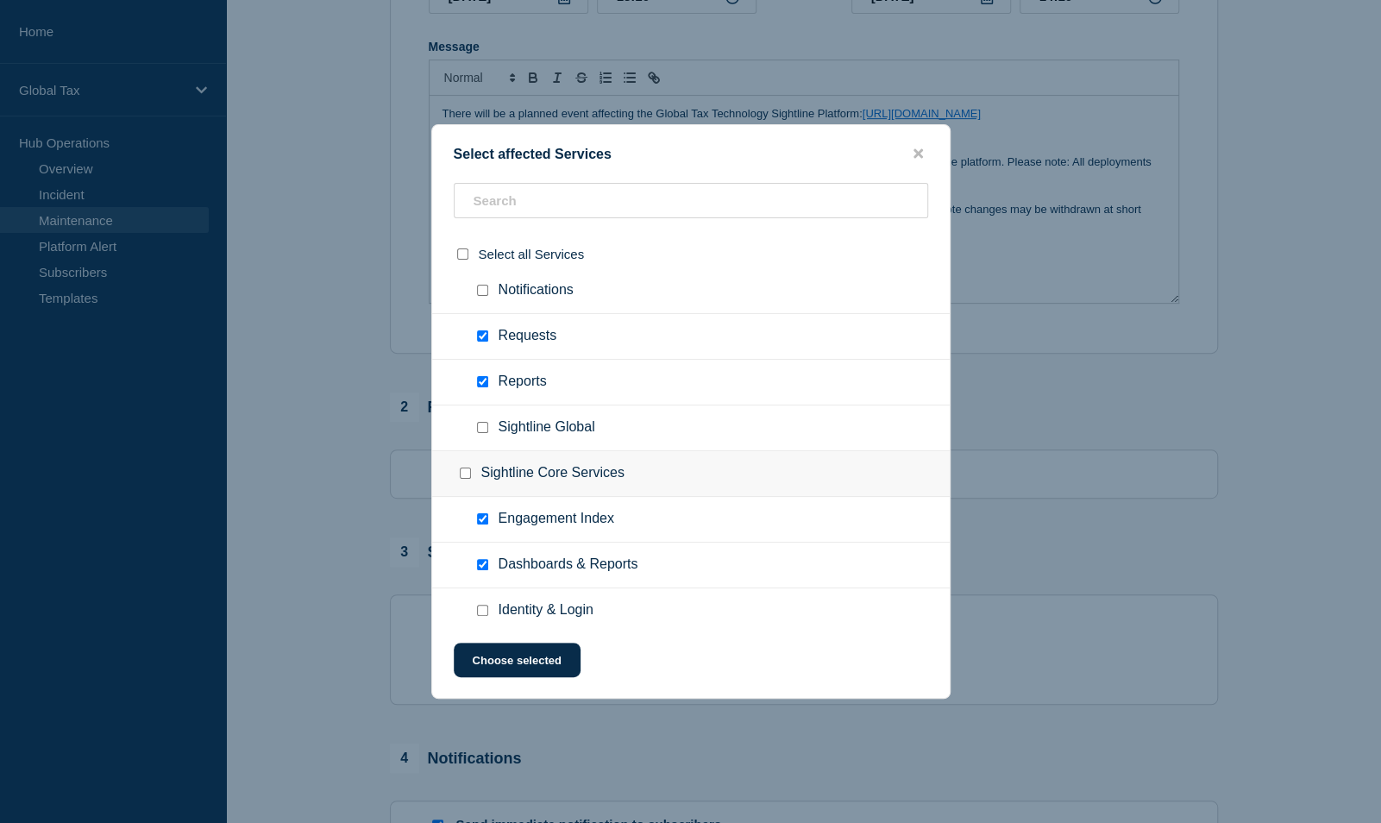
checkbox input "true"
click at [479, 425] on div at bounding box center [485, 427] width 25 height 17
click at [482, 422] on input "Sightline Global checkbox" at bounding box center [482, 427] width 11 height 11
checkbox input "true"
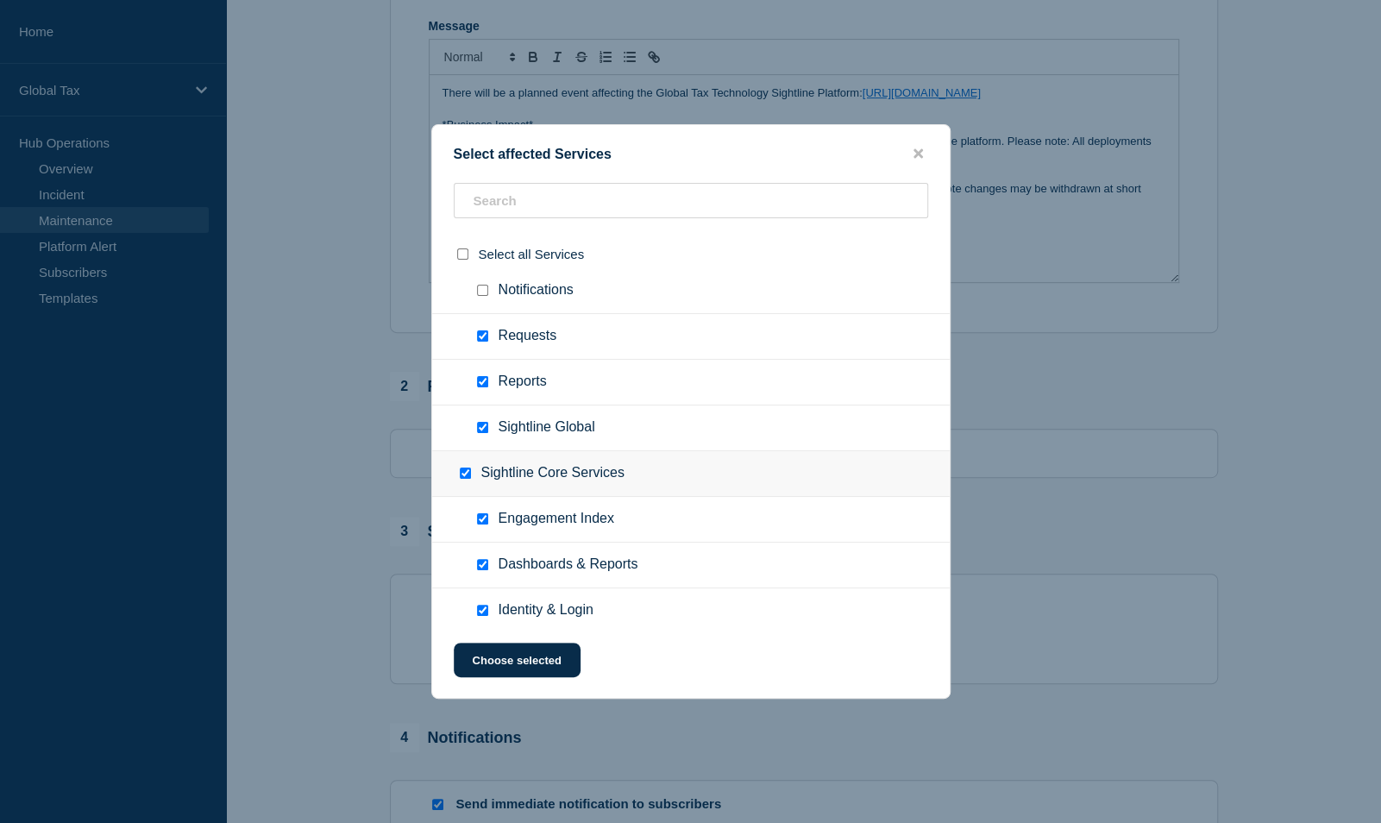
scroll to position [345, 0]
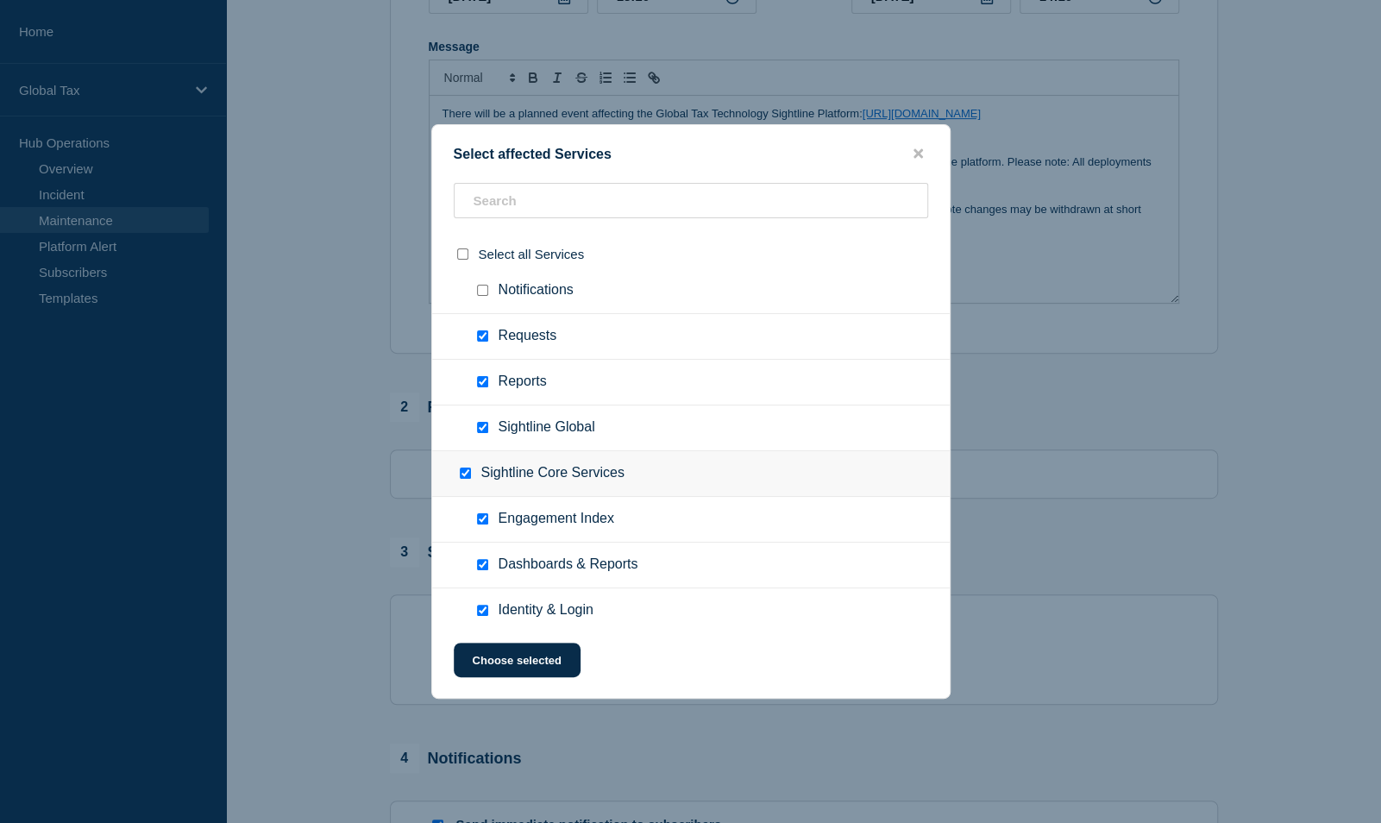
click at [477, 285] on input "Notifications checkbox" at bounding box center [482, 290] width 11 height 11
checkbox input "true"
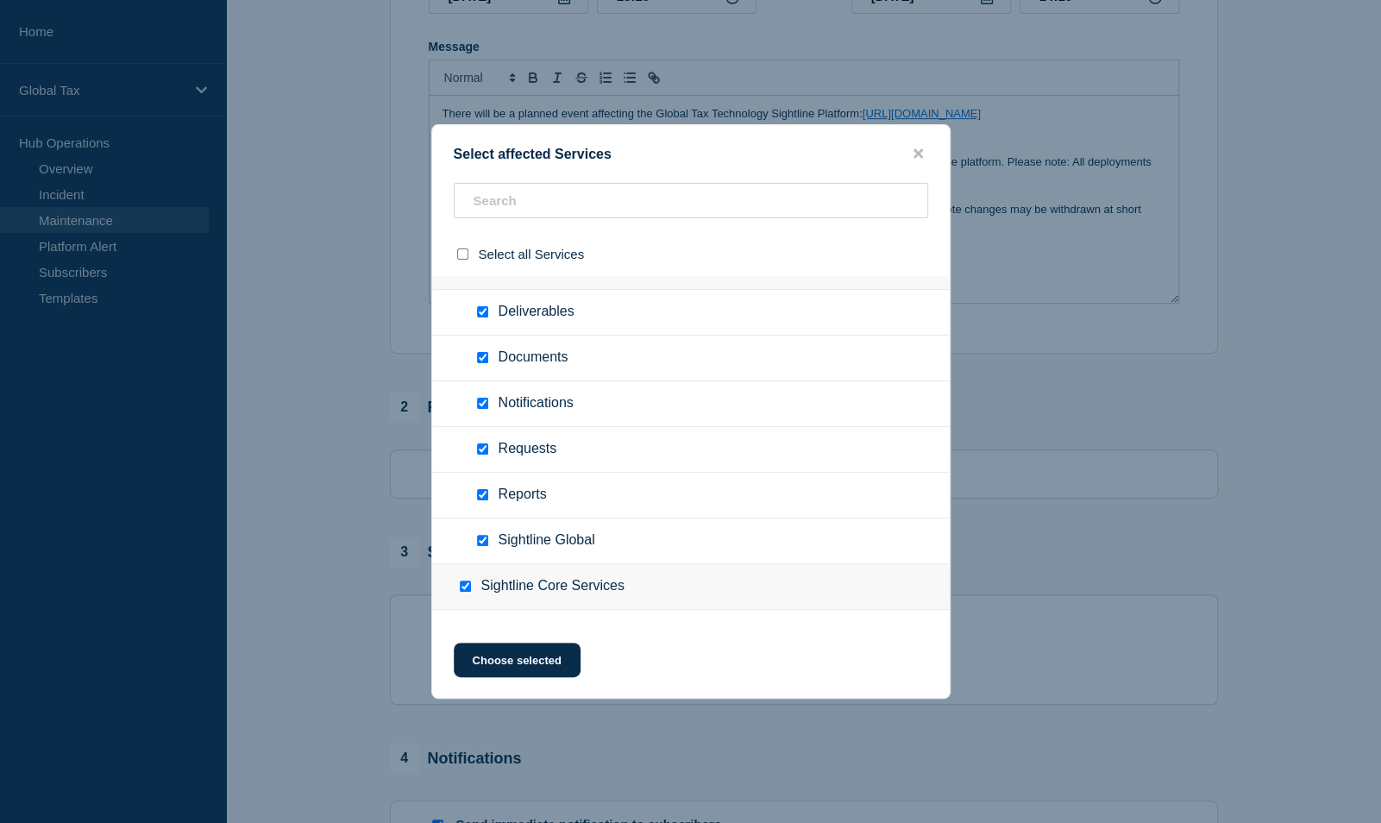
scroll to position [1654, 0]
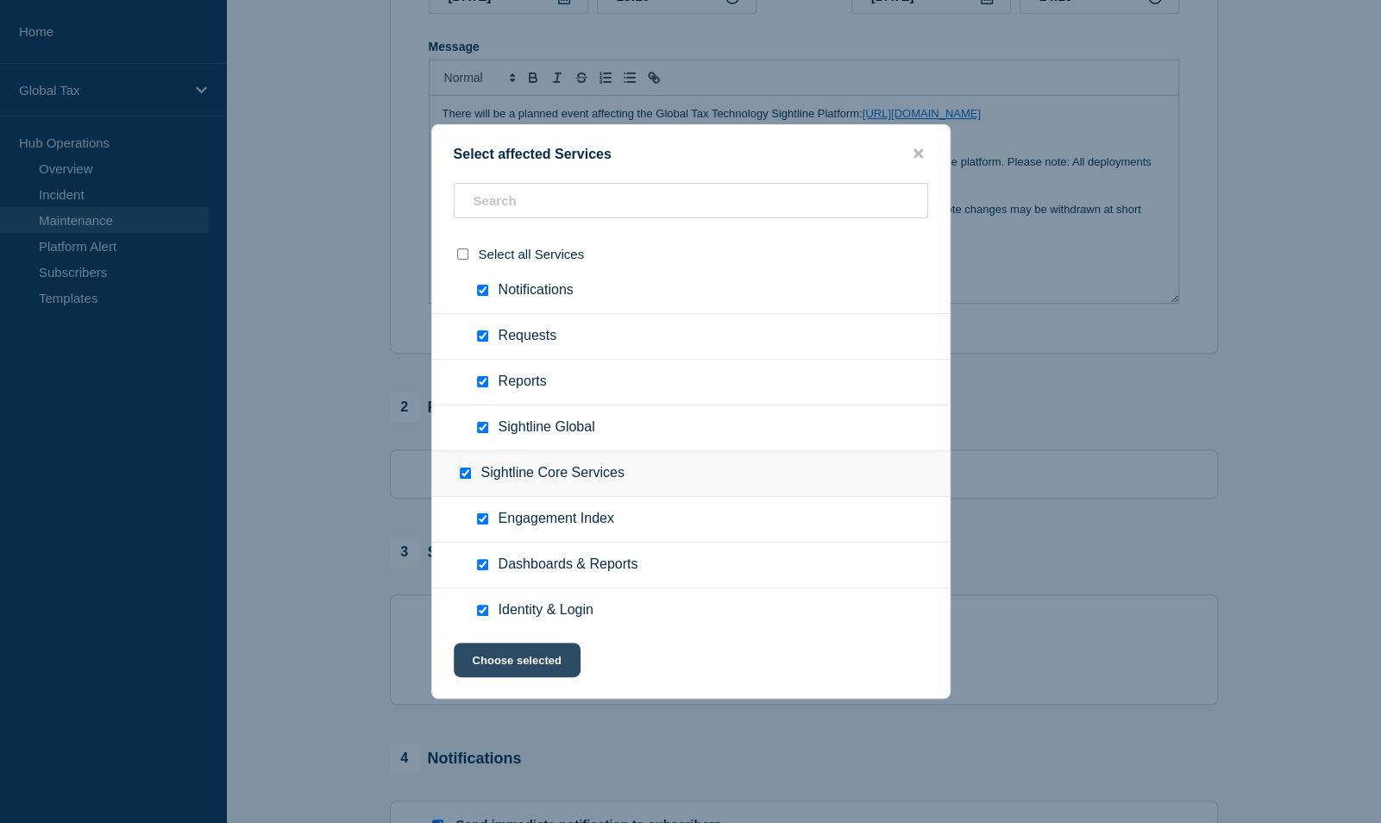
click at [529, 664] on button "Choose selected" at bounding box center [517, 659] width 127 height 34
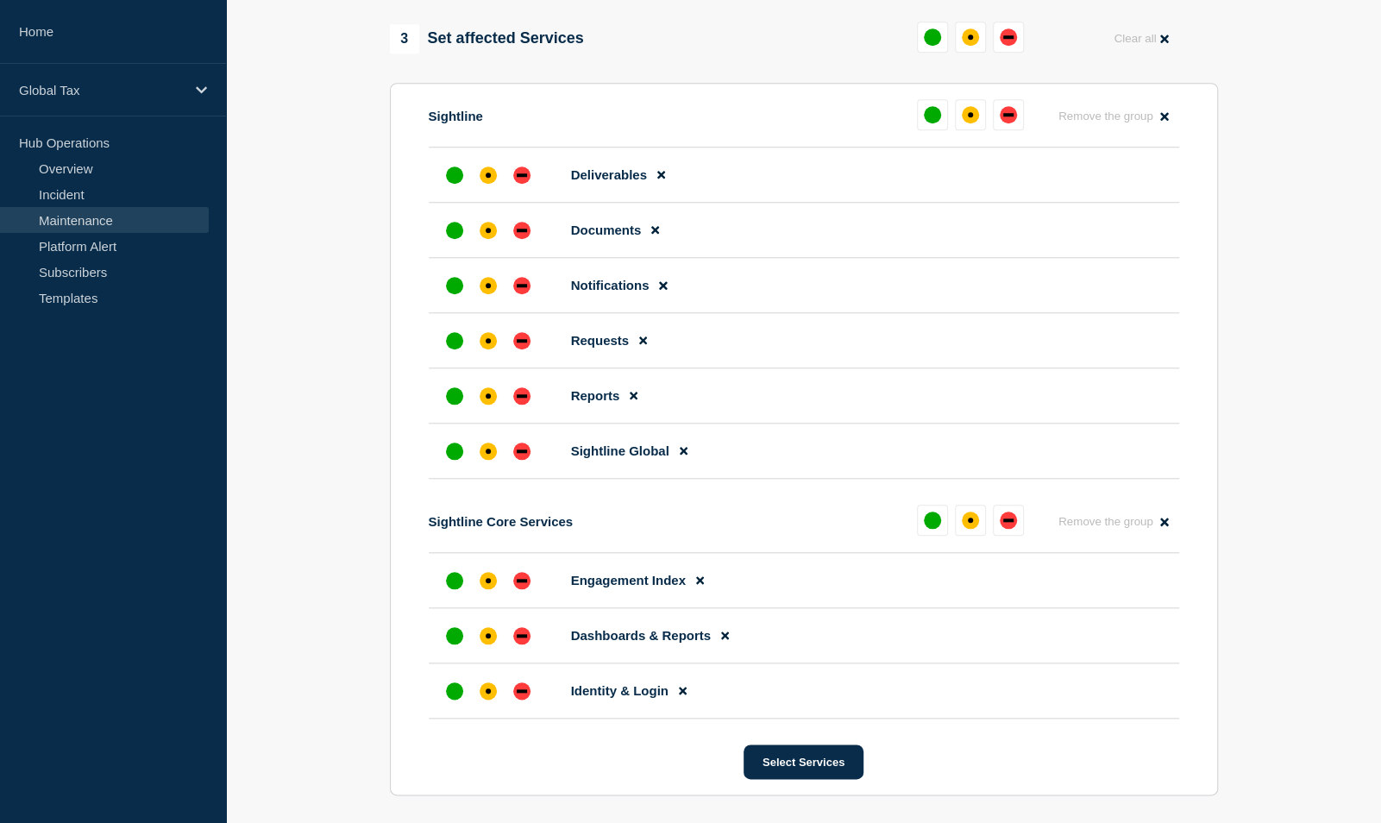
scroll to position [862, 0]
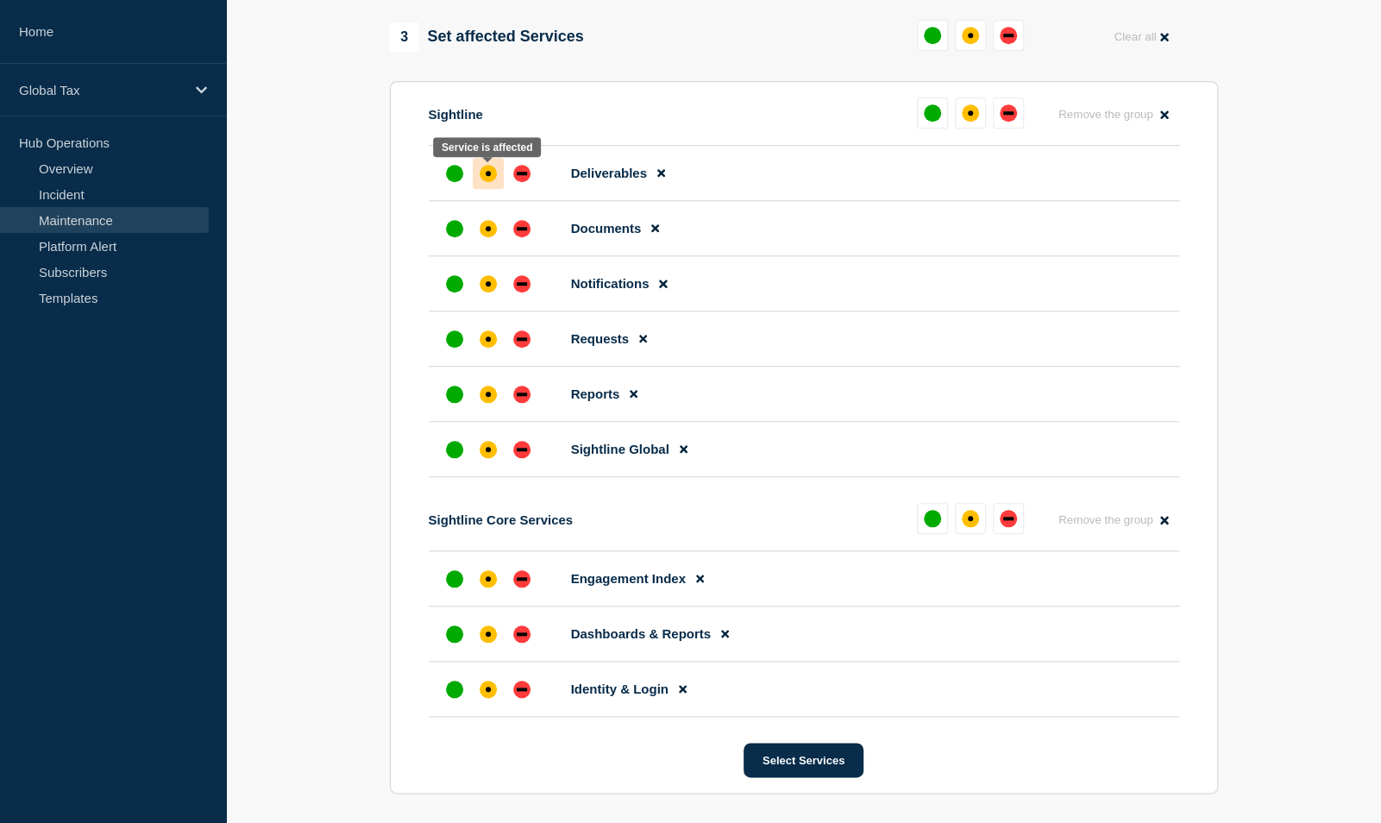
click at [483, 181] on div "affected" at bounding box center [487, 173] width 17 height 17
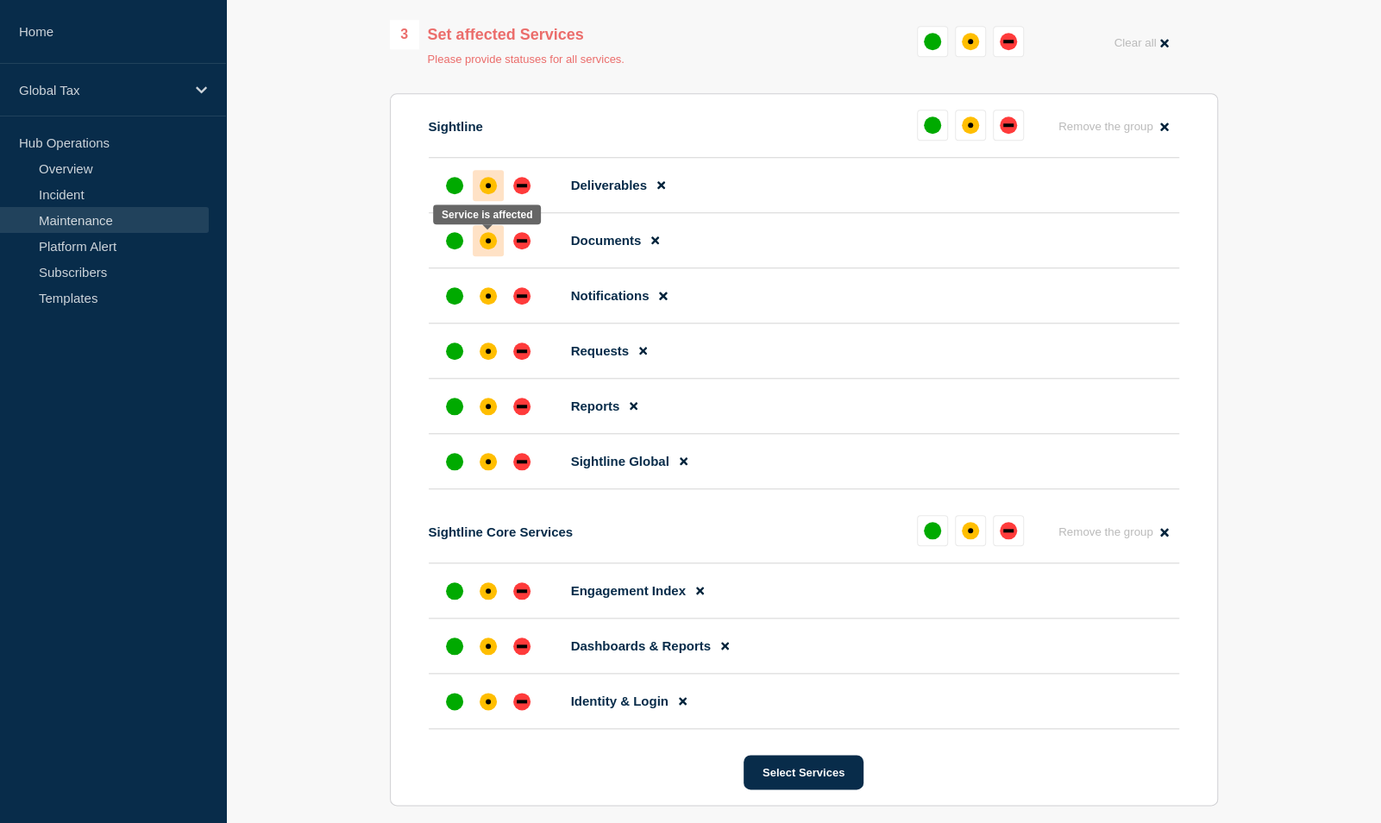
click at [485, 239] on div "affected" at bounding box center [487, 240] width 17 height 17
click at [483, 295] on div "affected" at bounding box center [487, 295] width 17 height 17
click at [483, 350] on div "affected" at bounding box center [487, 350] width 17 height 17
click at [486, 400] on div at bounding box center [488, 406] width 31 height 31
drag, startPoint x: 491, startPoint y: 466, endPoint x: 488, endPoint y: 531, distance: 65.6
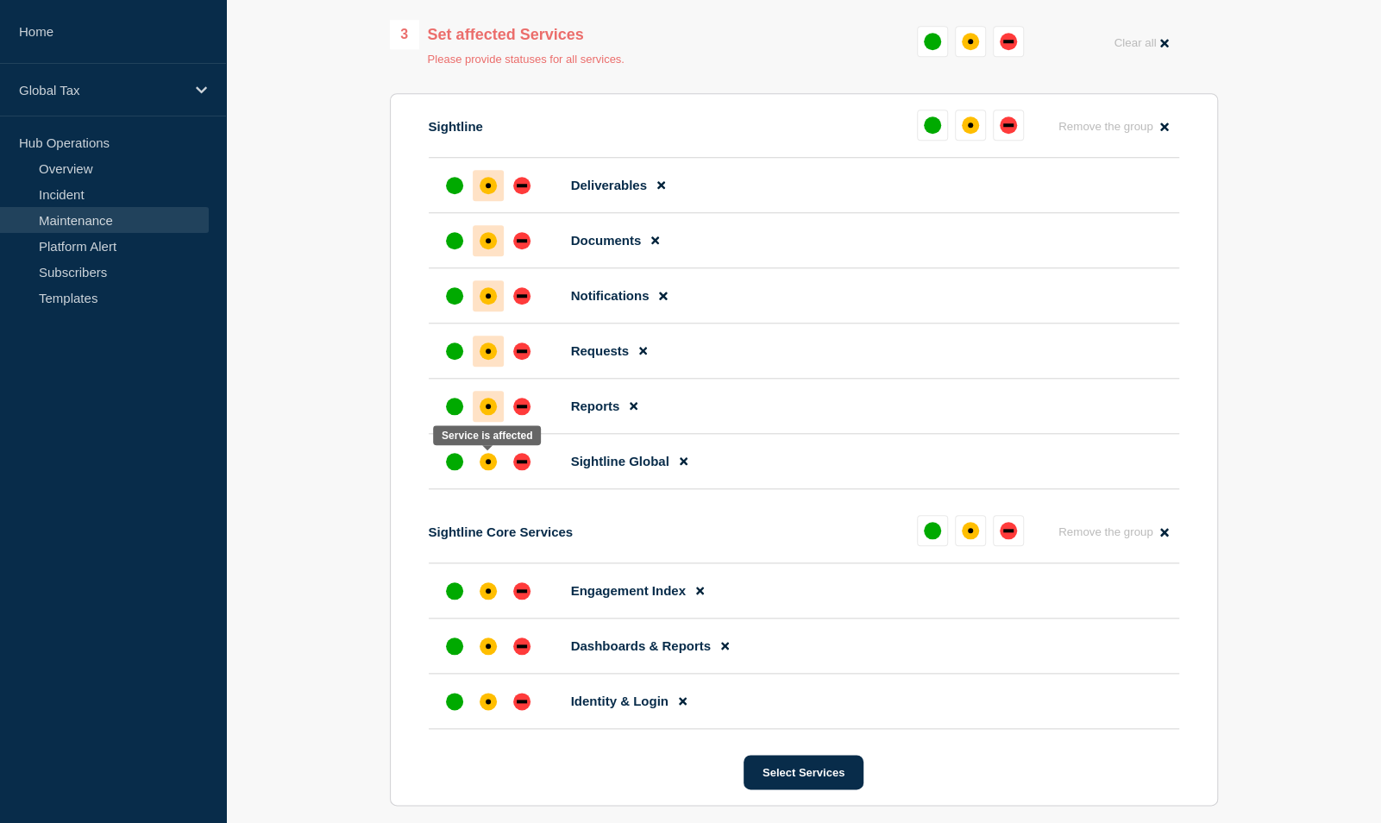
click at [490, 466] on div "affected" at bounding box center [487, 461] width 17 height 17
click at [488, 585] on div at bounding box center [488, 590] width 31 height 31
drag, startPoint x: 485, startPoint y: 642, endPoint x: 486, endPoint y: 669, distance: 26.8
click at [485, 643] on div "affected" at bounding box center [487, 645] width 17 height 17
click at [492, 702] on div "affected" at bounding box center [487, 700] width 17 height 17
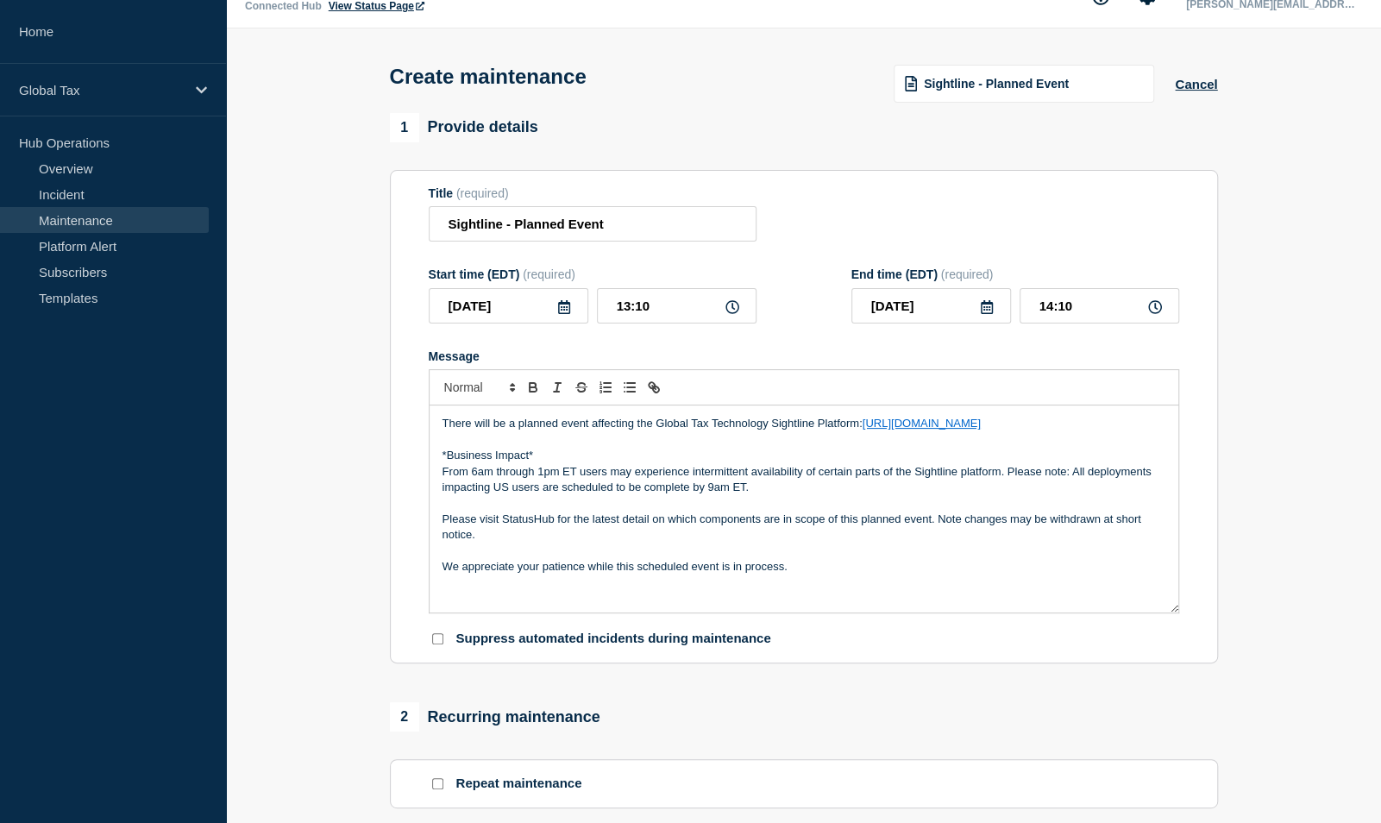
scroll to position [0, 0]
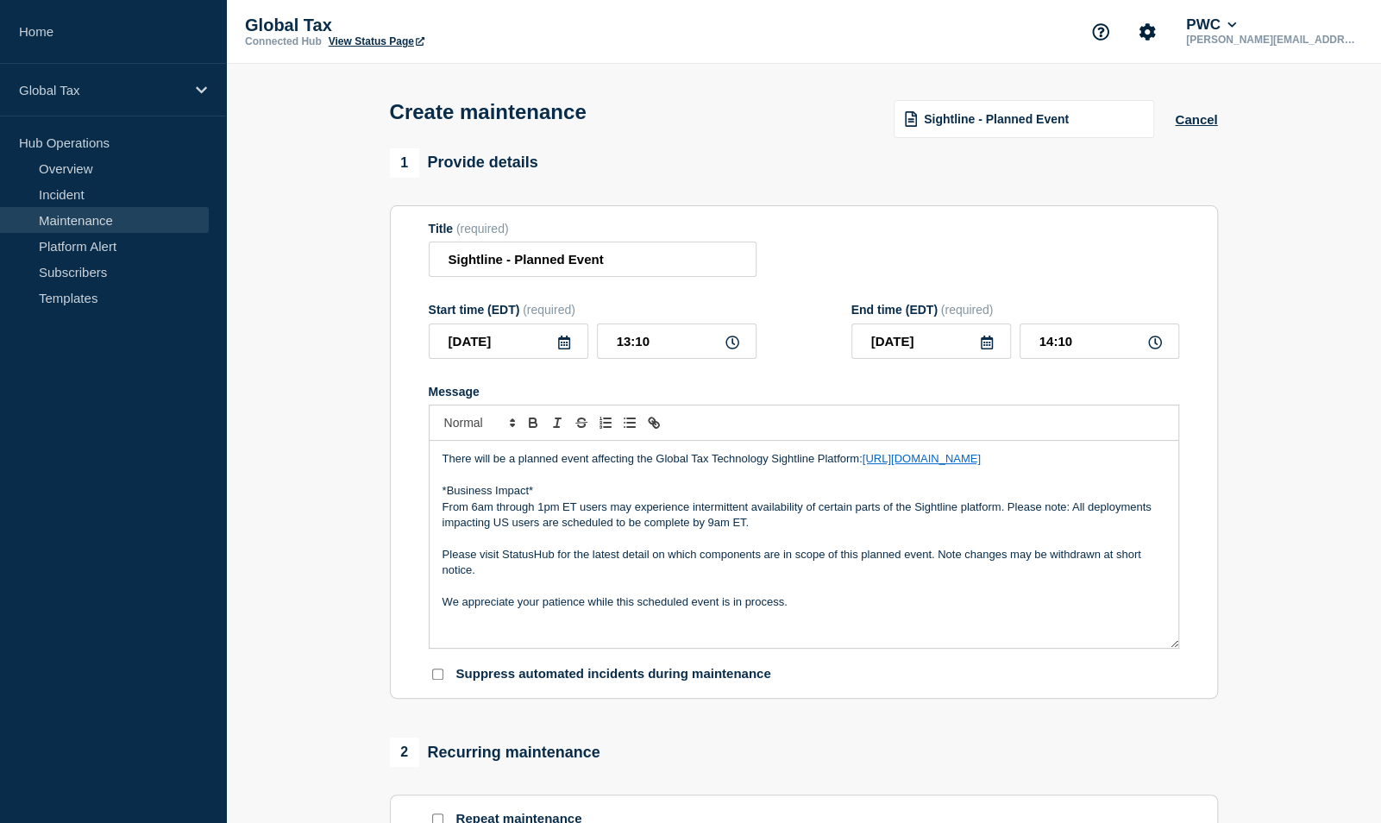
click at [730, 349] on icon at bounding box center [732, 342] width 14 height 14
click at [563, 346] on icon at bounding box center [564, 342] width 12 height 14
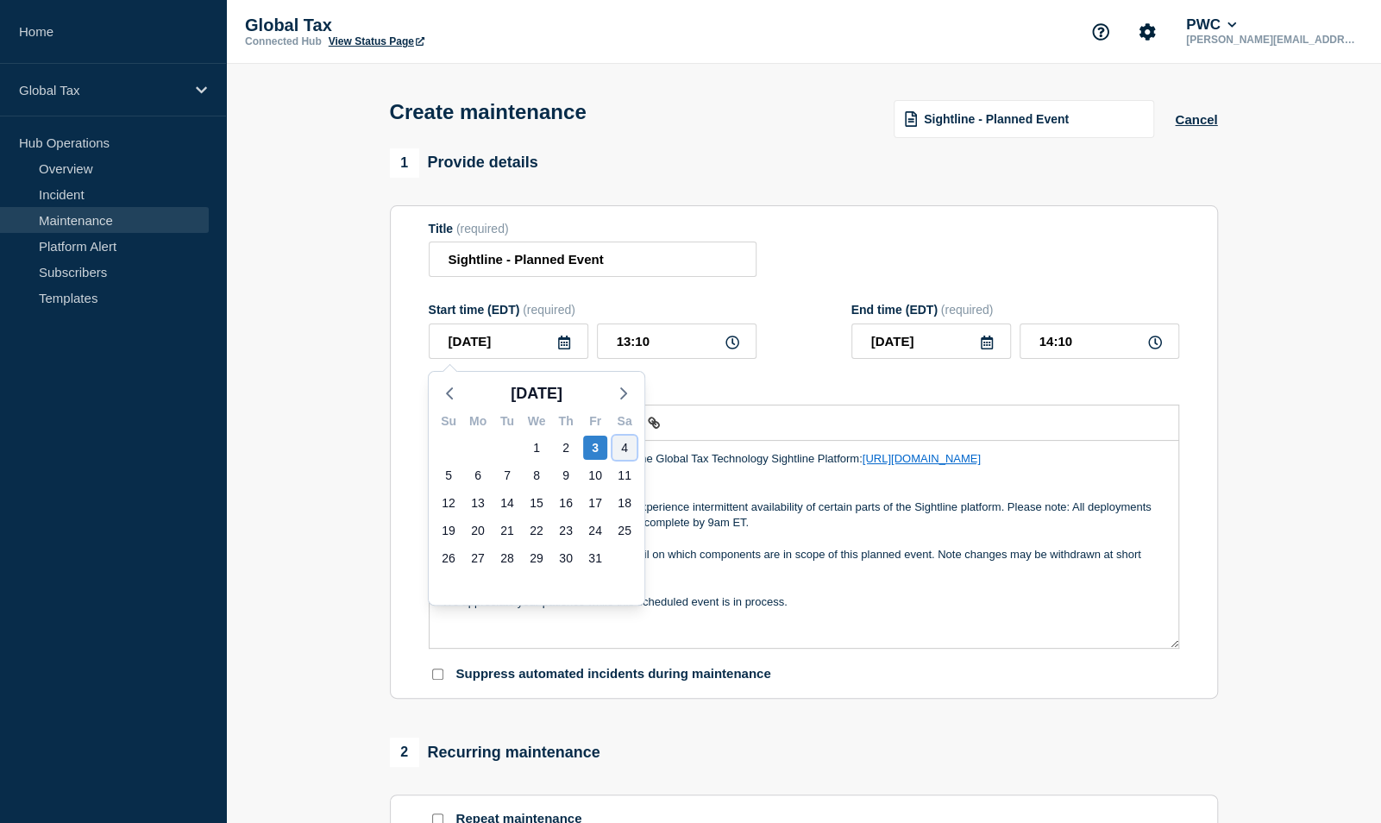
click at [617, 448] on div "4" at bounding box center [624, 447] width 24 height 24
type input "2025-10-04"
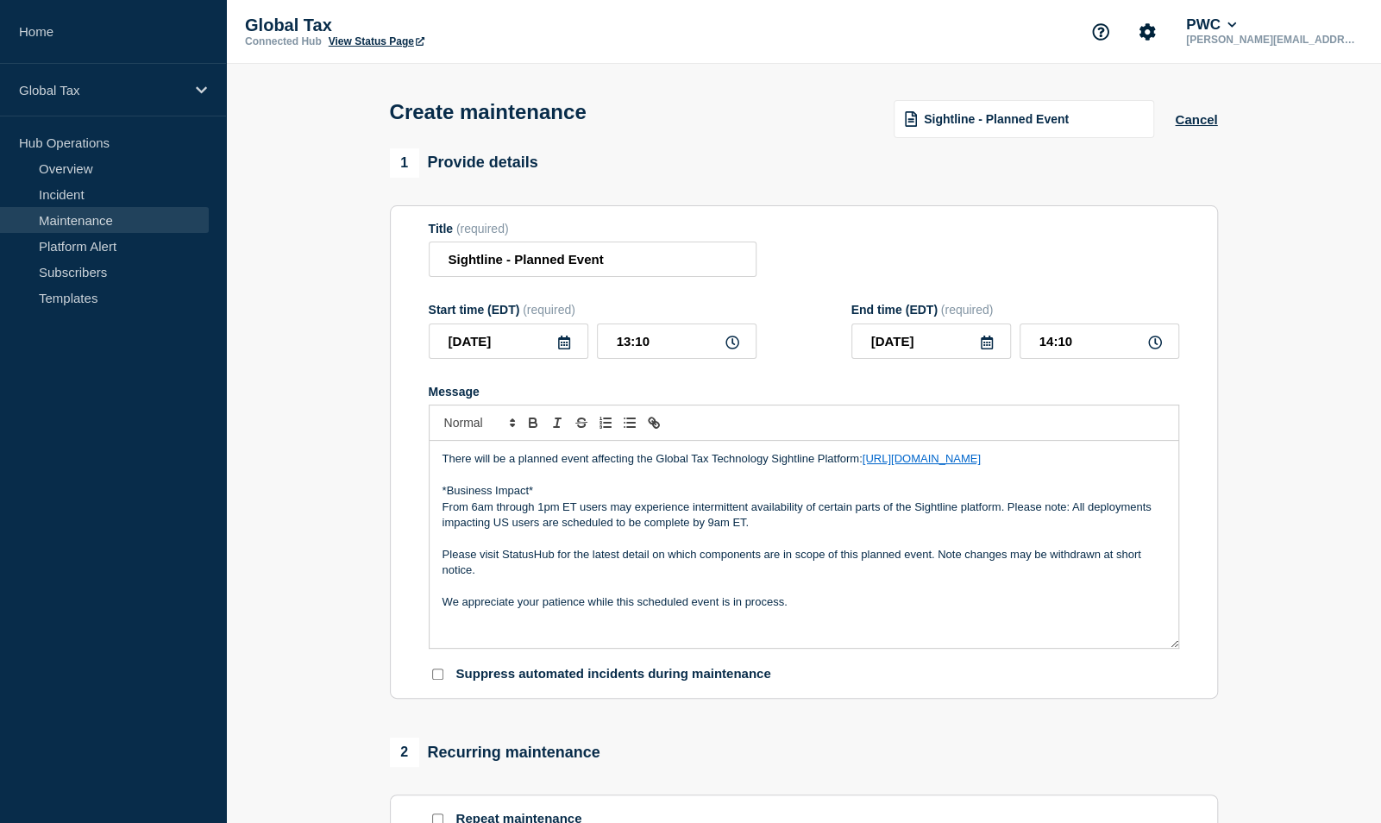
click at [728, 347] on icon at bounding box center [732, 342] width 14 height 14
drag, startPoint x: 664, startPoint y: 341, endPoint x: 585, endPoint y: 328, distance: 80.5
click at [585, 328] on div "2025-10-04 13:10" at bounding box center [593, 340] width 328 height 35
type input "06:00"
type input "13:00"
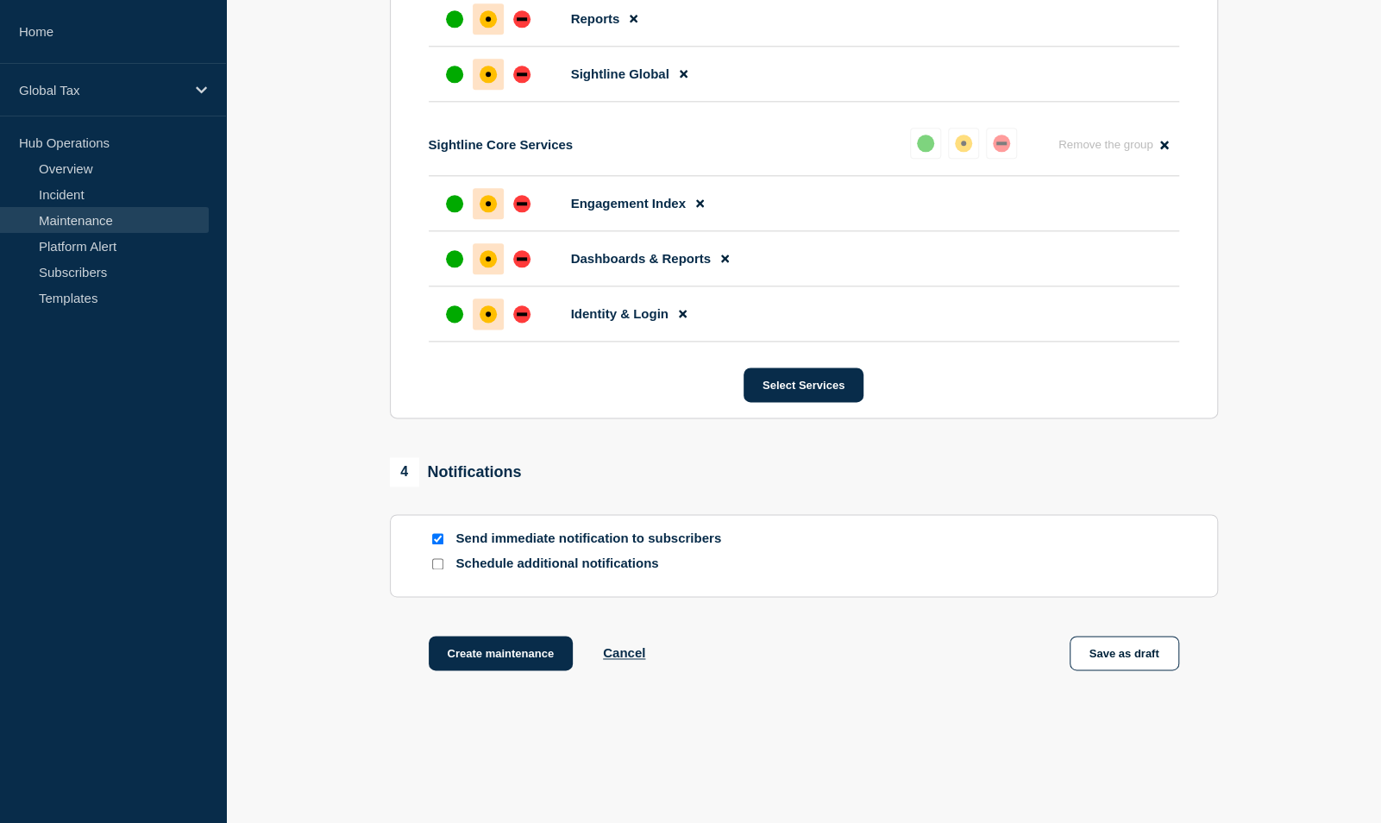
scroll to position [1287, 0]
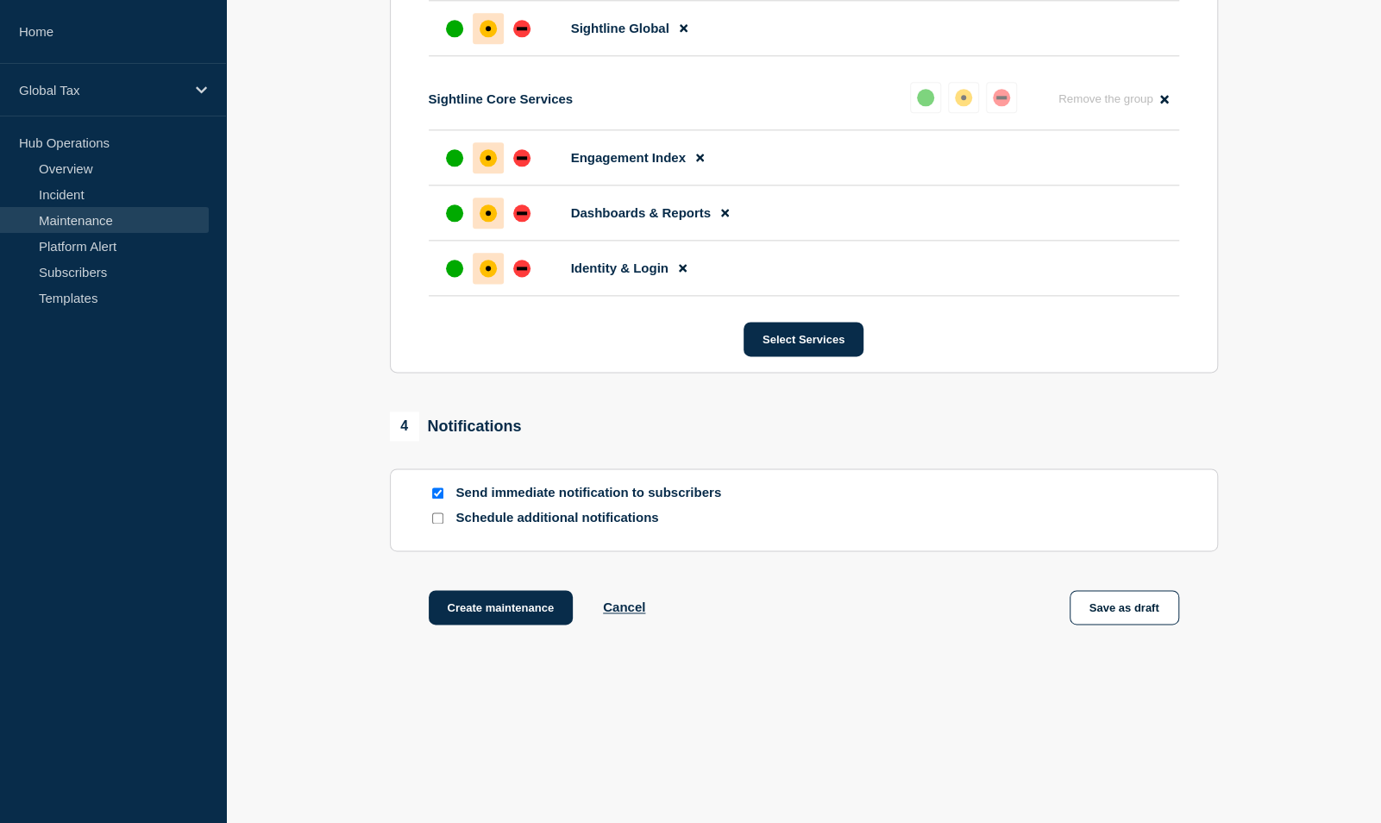
click at [435, 485] on div at bounding box center [437, 493] width 17 height 16
click at [435, 495] on input "Send immediate notification to subscribers" at bounding box center [437, 492] width 11 height 11
checkbox input "false"
click at [1116, 612] on button "Save as draft" at bounding box center [1124, 607] width 110 height 34
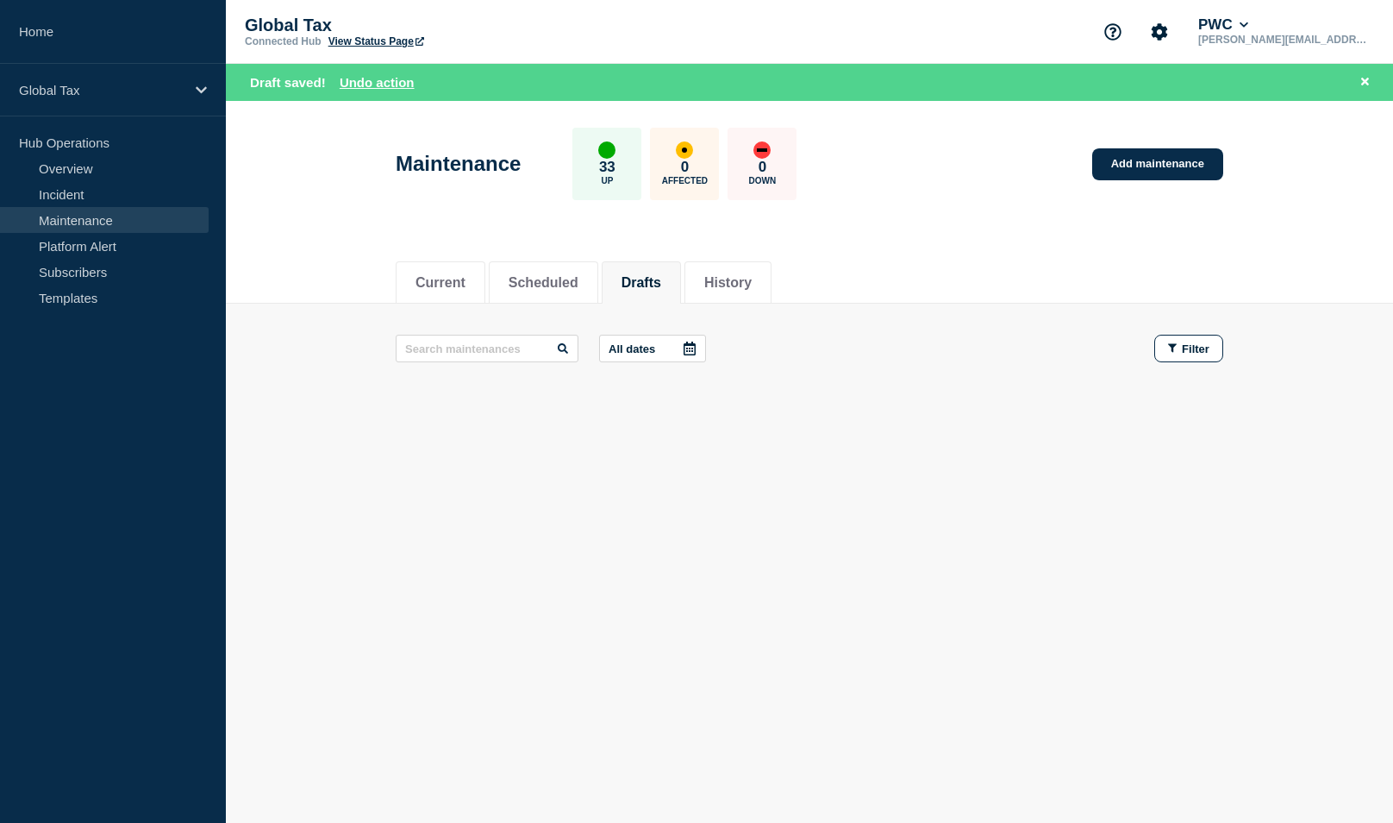
click at [659, 282] on button "Drafts" at bounding box center [642, 283] width 40 height 16
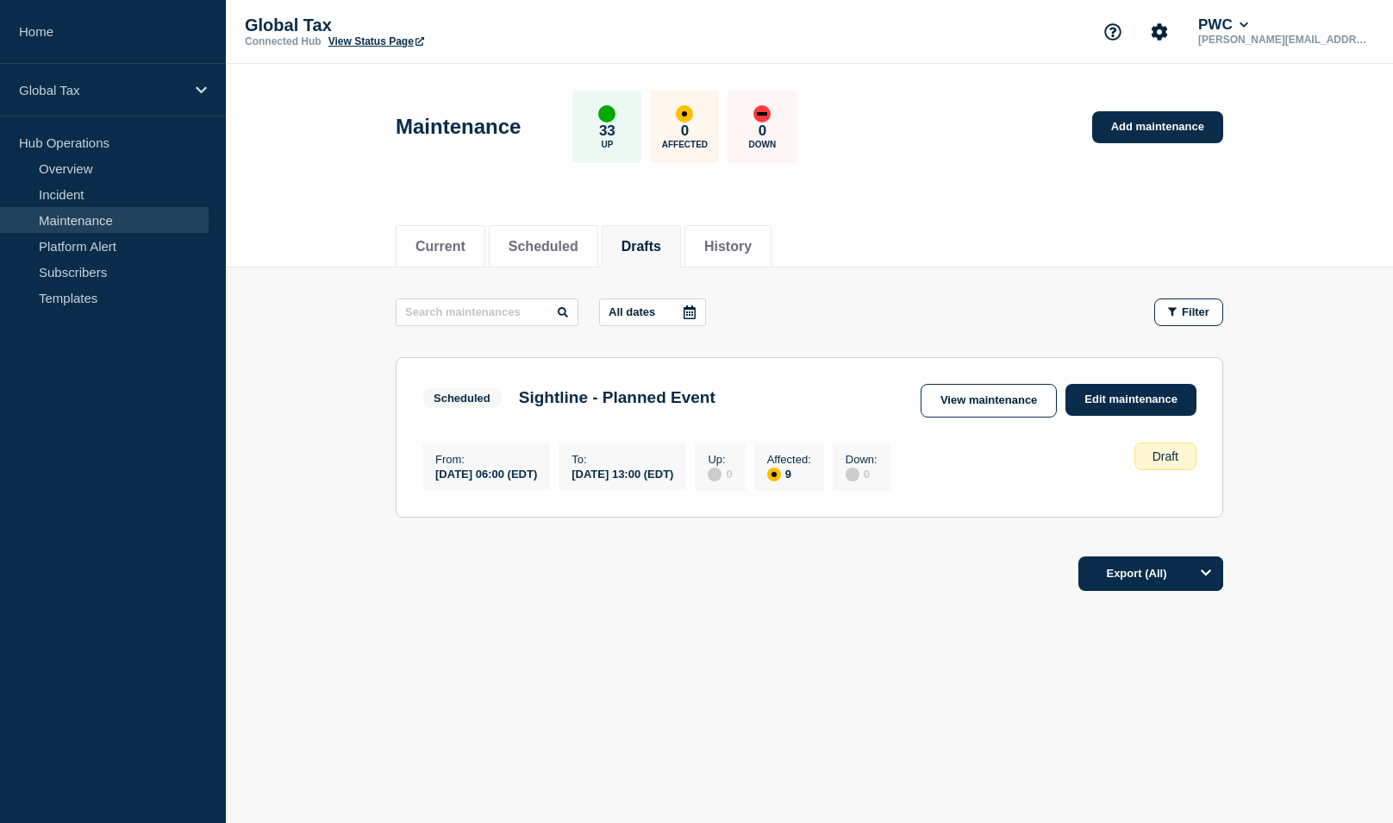
click at [947, 395] on link "View maintenance" at bounding box center [989, 401] width 136 height 34
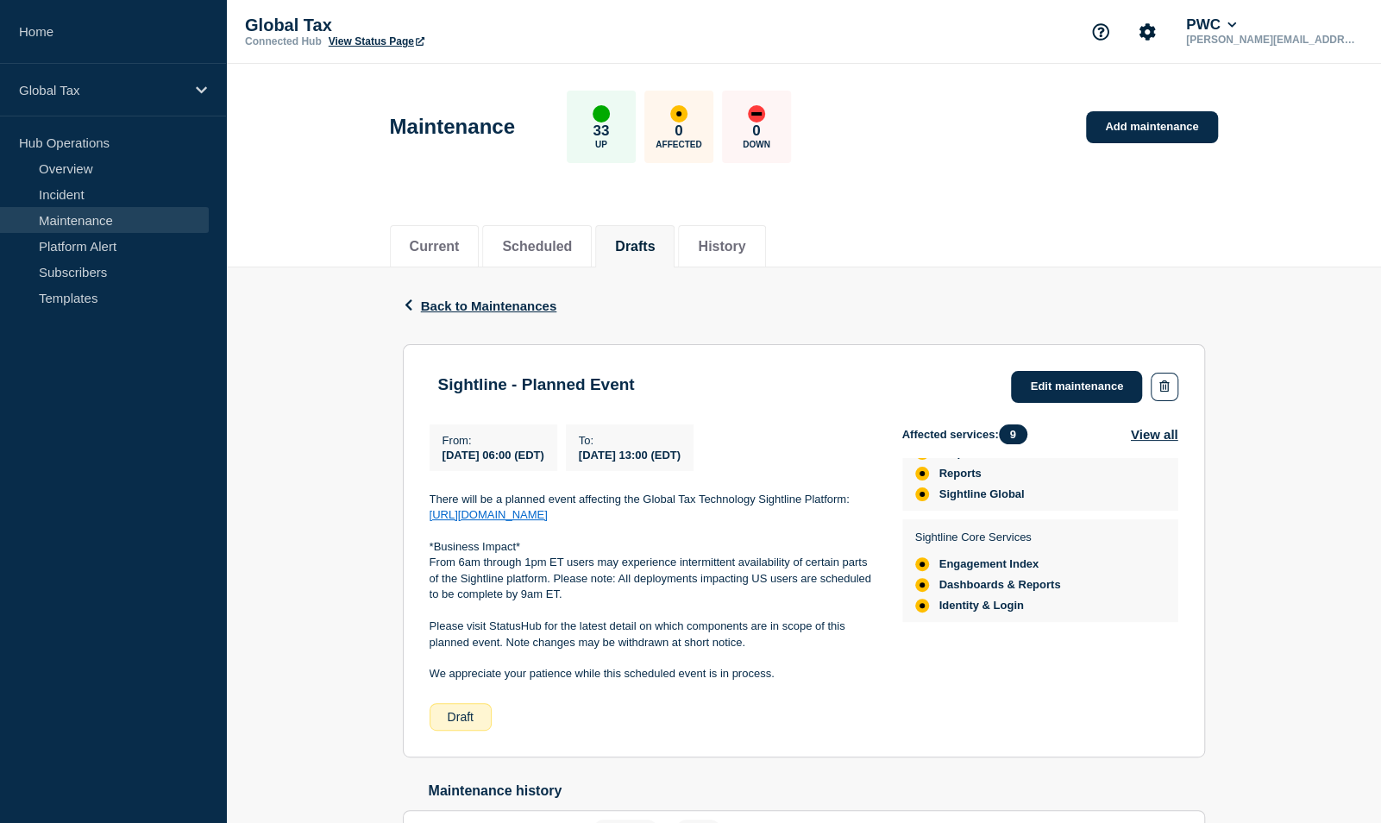
click at [28, 326] on ul "Hub Operations Overview Incident Maintenance Platform Alert Subscribers Templat…" at bounding box center [113, 232] width 226 height 207
